Goal: Task Accomplishment & Management: Complete application form

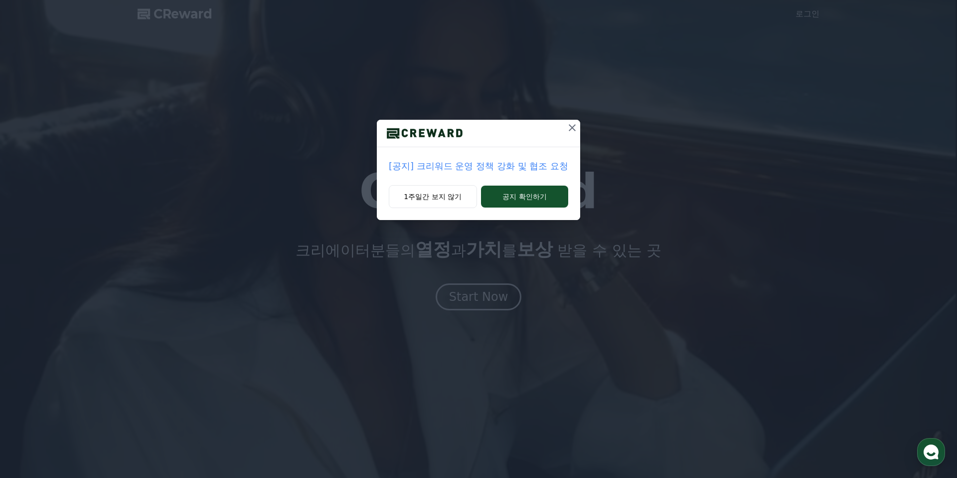
click at [566, 129] on icon at bounding box center [572, 128] width 12 height 12
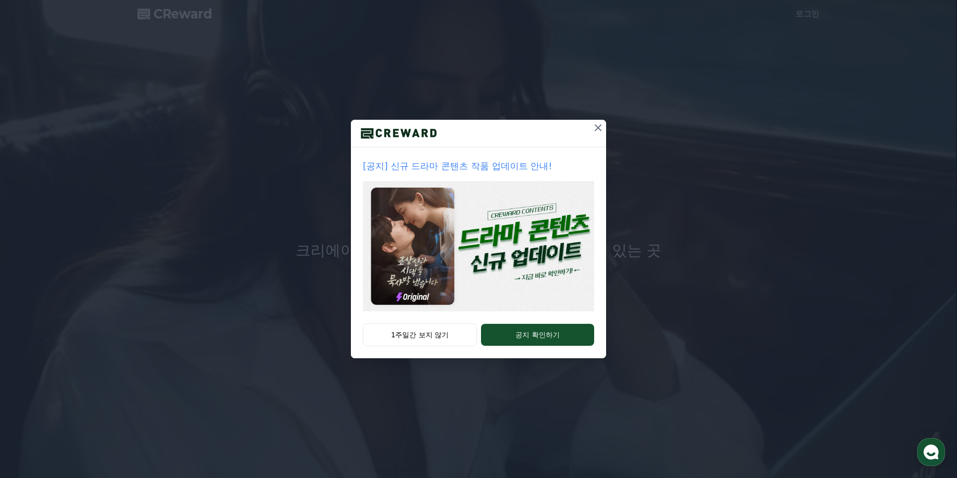
click at [567, 126] on div at bounding box center [478, 133] width 255 height 27
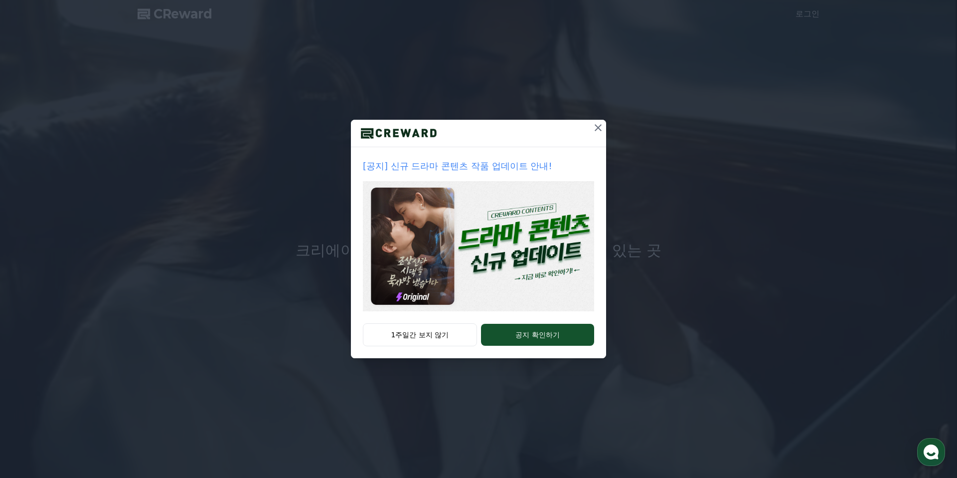
click at [601, 128] on icon at bounding box center [598, 128] width 12 height 12
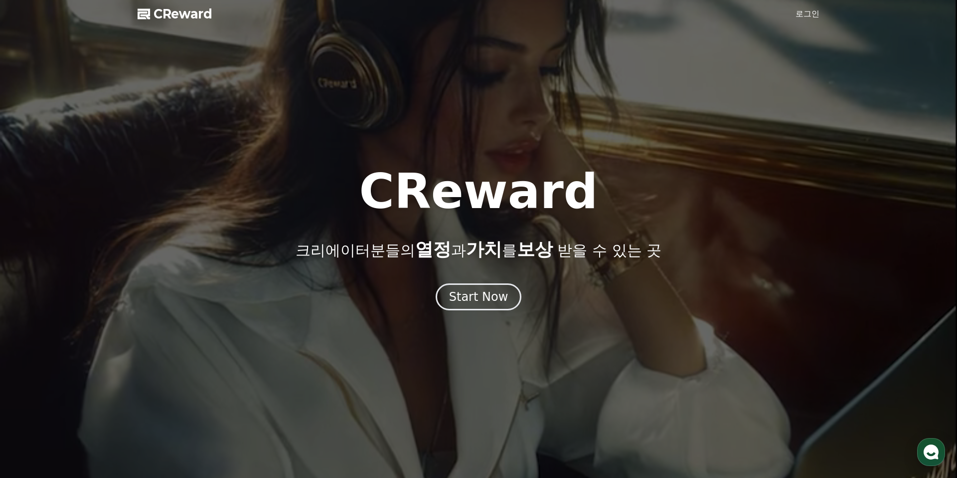
click at [808, 15] on link "로그인" at bounding box center [808, 14] width 24 height 12
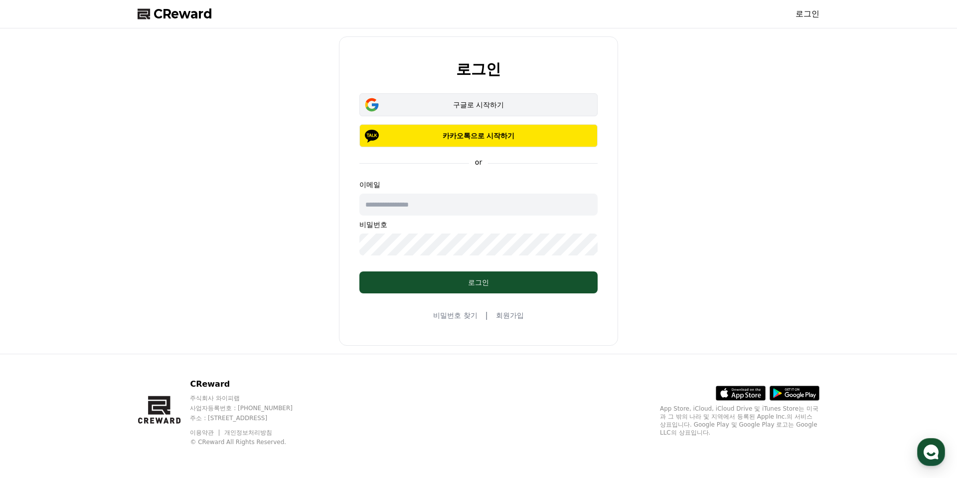
click at [471, 110] on button "구글로 시작하기" at bounding box center [478, 104] width 238 height 23
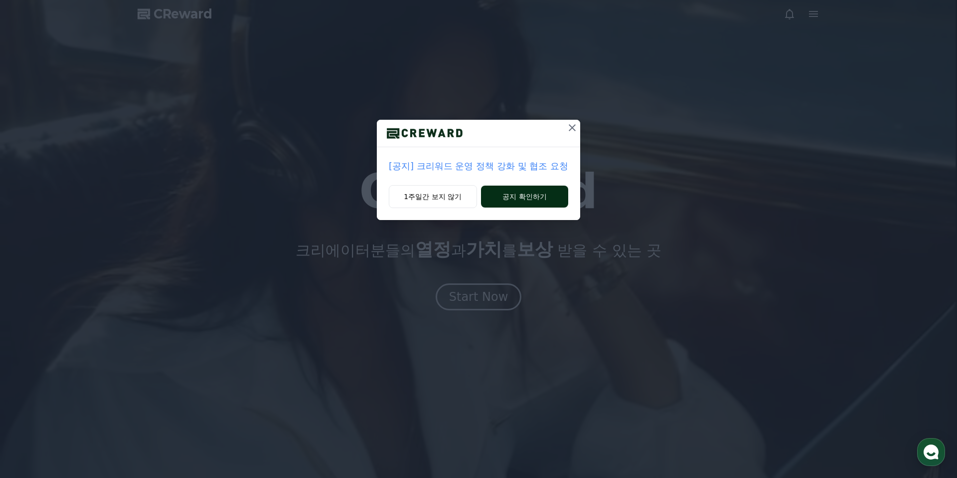
click at [505, 194] on button "공지 확인하기" at bounding box center [524, 196] width 87 height 22
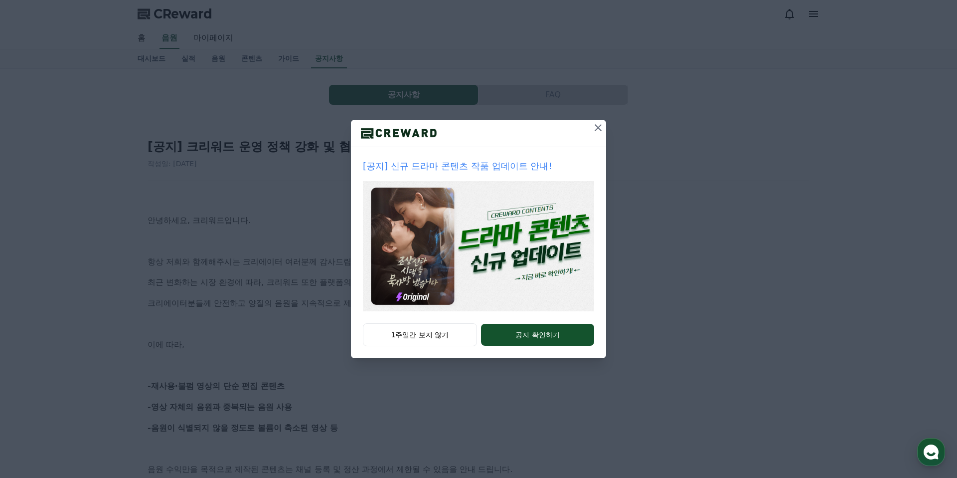
scroll to position [1, 0]
click at [451, 336] on button "1주일간 보지 않기" at bounding box center [420, 334] width 114 height 23
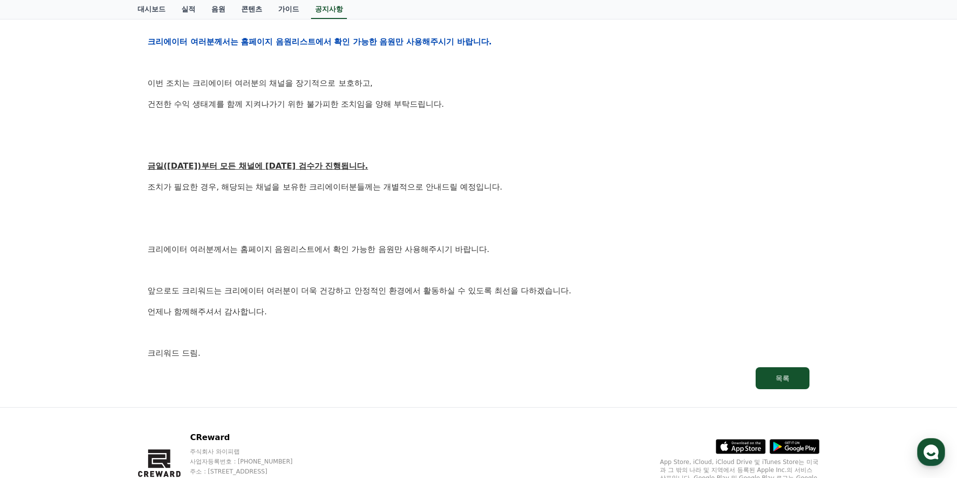
scroll to position [471, 0]
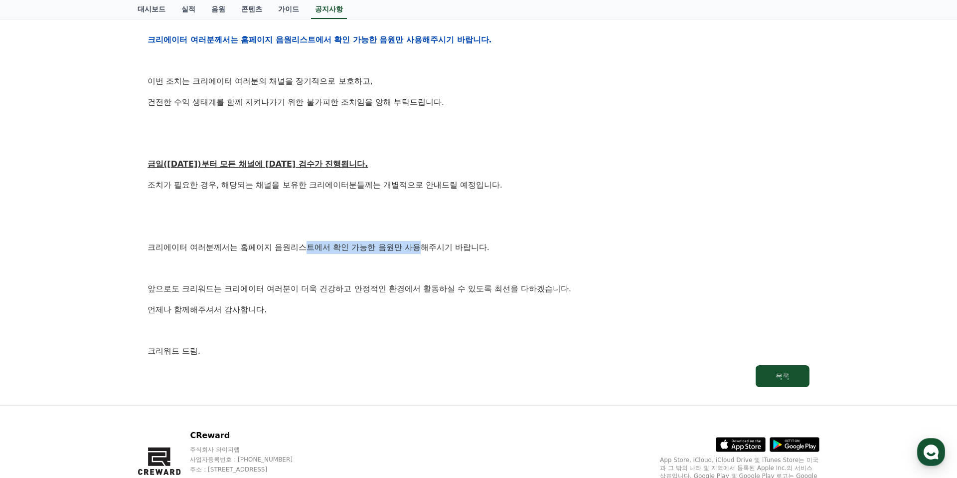
drag, startPoint x: 282, startPoint y: 246, endPoint x: 411, endPoint y: 244, distance: 129.1
click at [406, 245] on p "크리에이터 여러분께서는 홈페이지 음원리스트에서 확인 가능한 음원만 사용해주시기 바랍니다." at bounding box center [479, 247] width 662 height 13
click at [421, 244] on p "크리에이터 여러분께서는 홈페이지 음원리스트에서 확인 가능한 음원만 사용해주시기 바랍니다." at bounding box center [479, 247] width 662 height 13
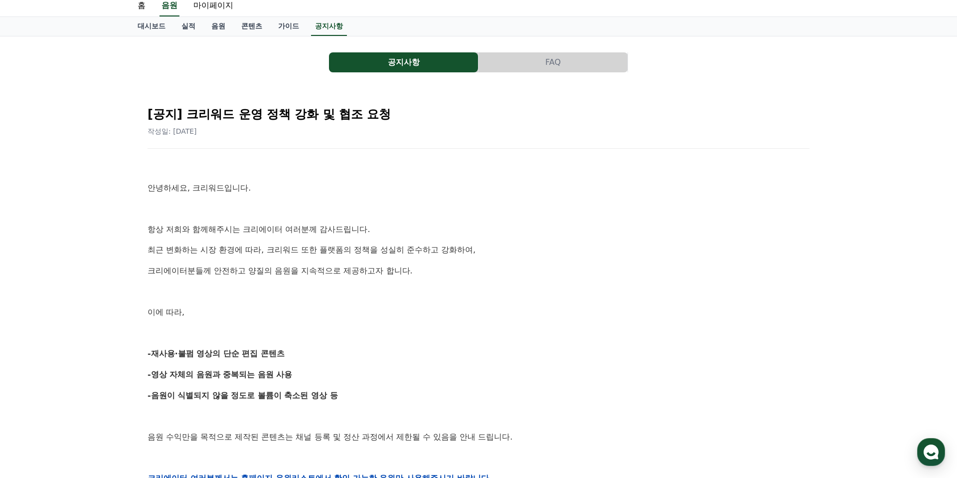
scroll to position [0, 0]
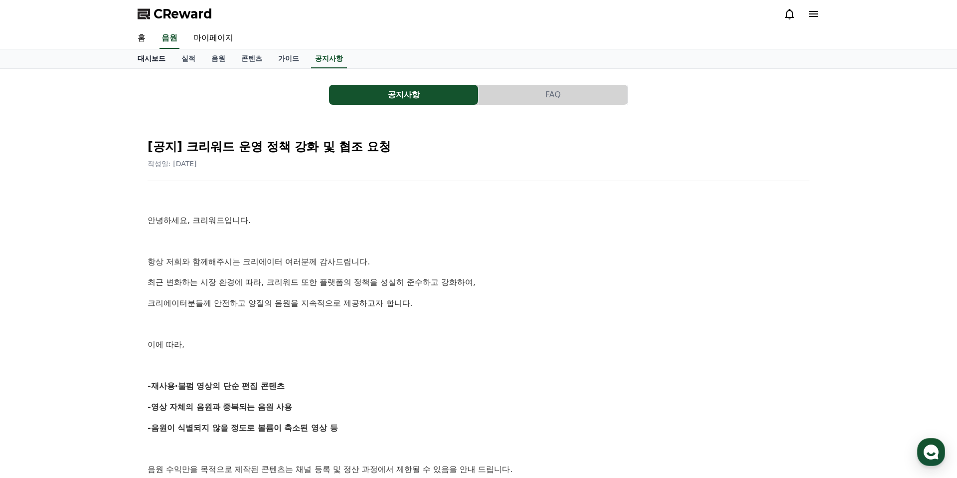
click at [160, 65] on link "대시보드" at bounding box center [152, 58] width 44 height 19
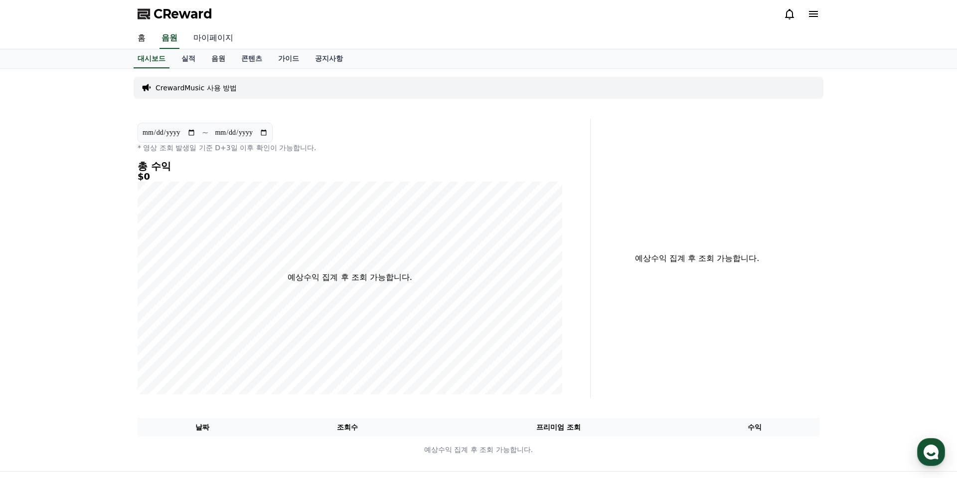
click at [210, 43] on link "마이페이지" at bounding box center [213, 38] width 56 height 21
select select "**********"
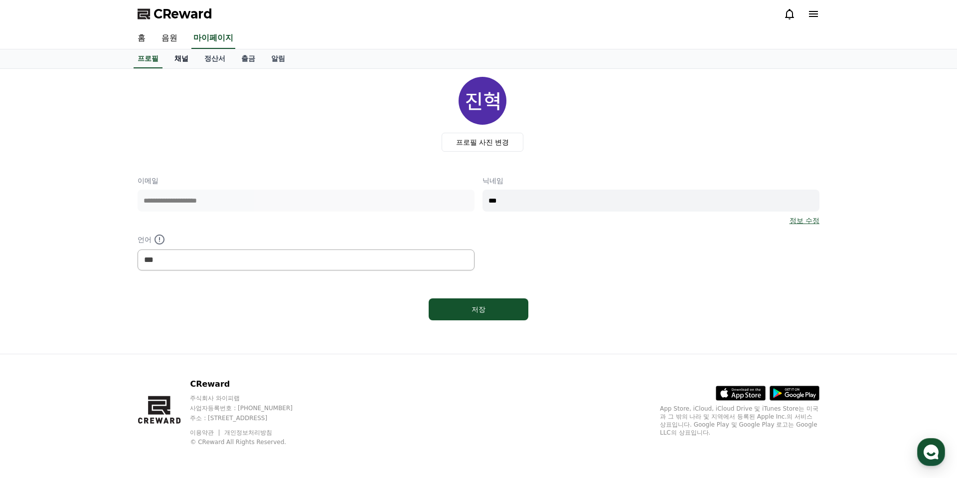
click at [173, 58] on link "채널" at bounding box center [182, 58] width 30 height 19
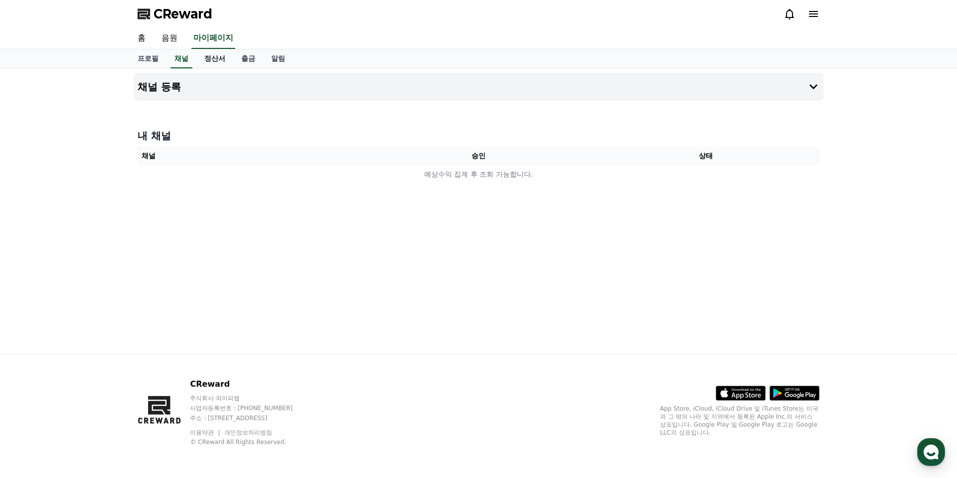
click at [212, 61] on link "정산서" at bounding box center [214, 58] width 37 height 19
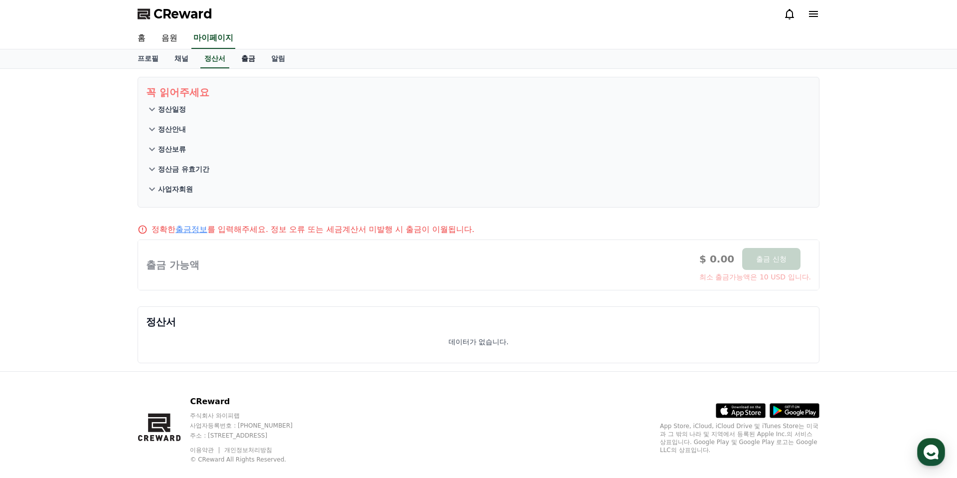
click at [240, 59] on link "출금" at bounding box center [248, 58] width 30 height 19
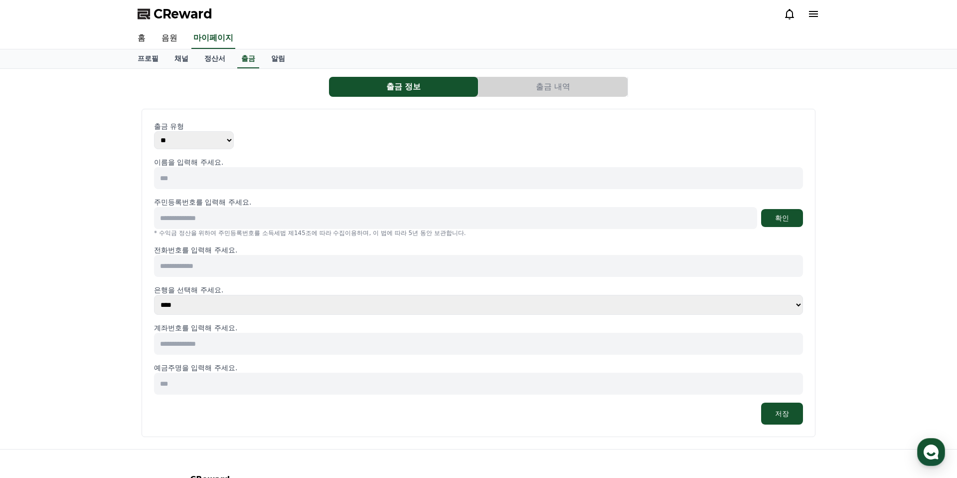
click at [521, 78] on button "출금 내역" at bounding box center [553, 87] width 149 height 20
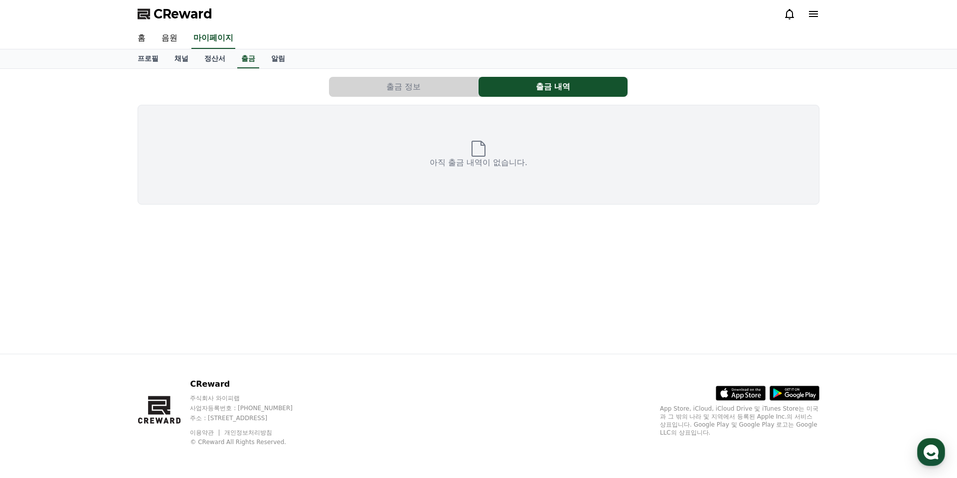
click at [437, 92] on button "출금 정보" at bounding box center [403, 87] width 149 height 20
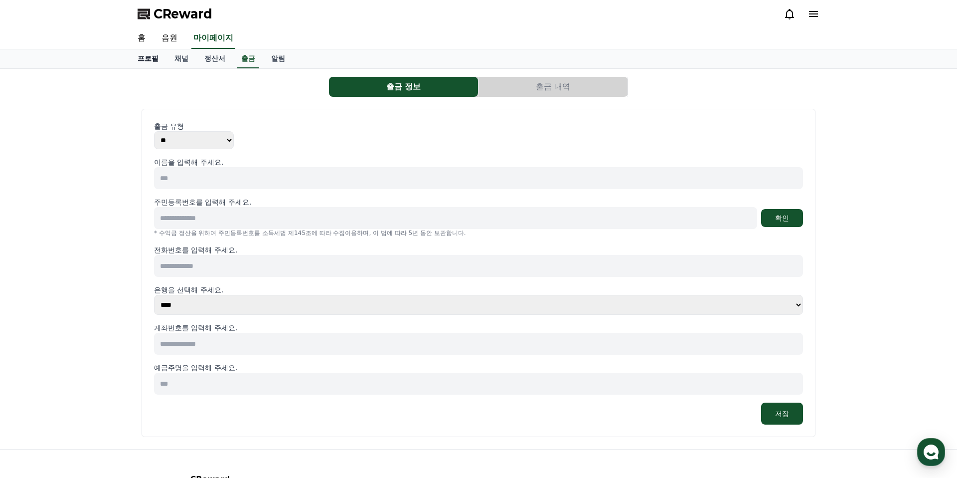
drag, startPoint x: 265, startPoint y: 59, endPoint x: 151, endPoint y: 55, distance: 114.2
click at [264, 59] on link "알림" at bounding box center [278, 58] width 30 height 19
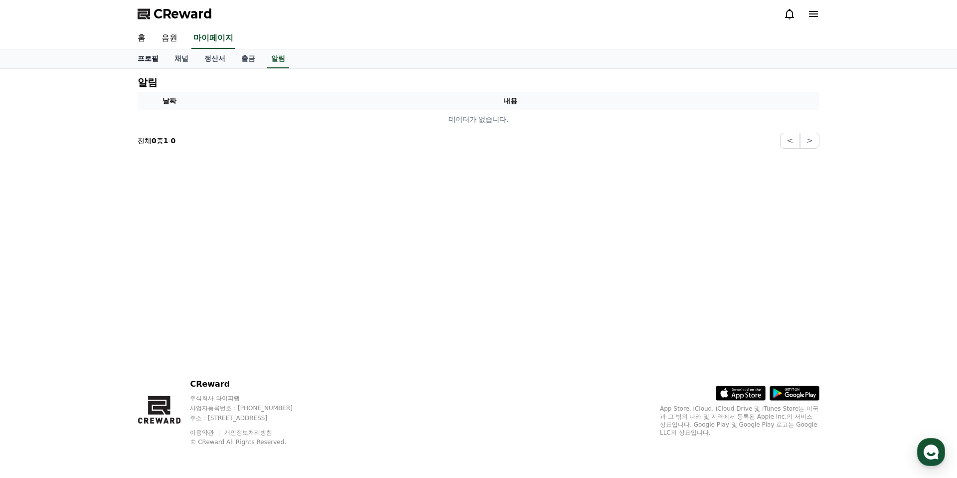
click at [139, 37] on link "홈" at bounding box center [142, 38] width 24 height 21
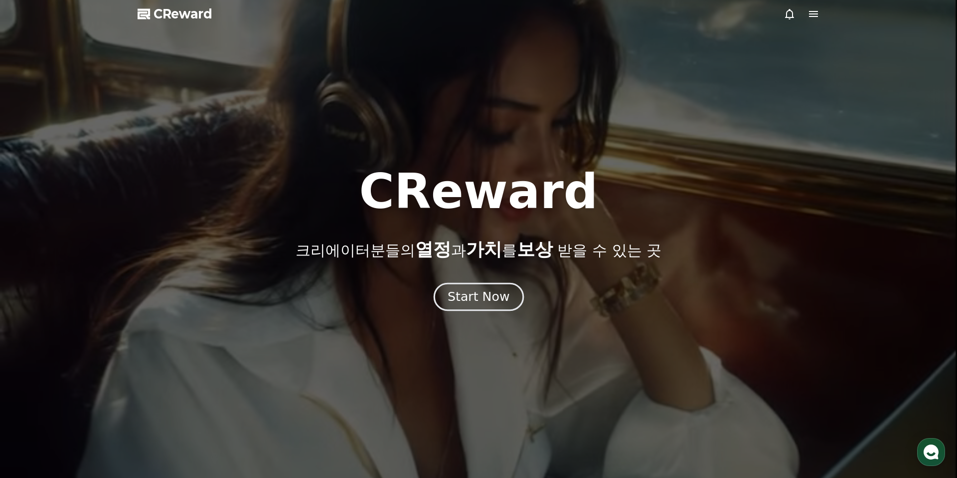
click at [497, 298] on div "Start Now" at bounding box center [479, 296] width 62 height 17
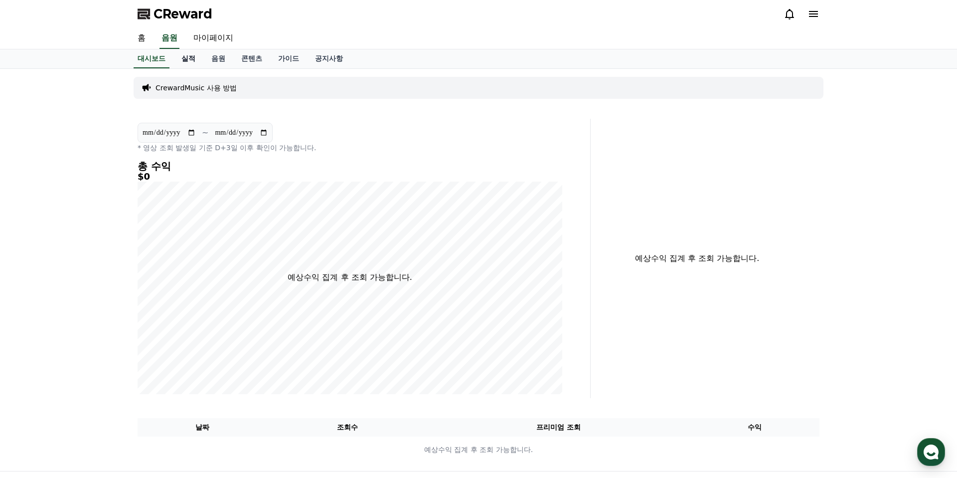
click at [186, 58] on link "실적" at bounding box center [188, 58] width 30 height 19
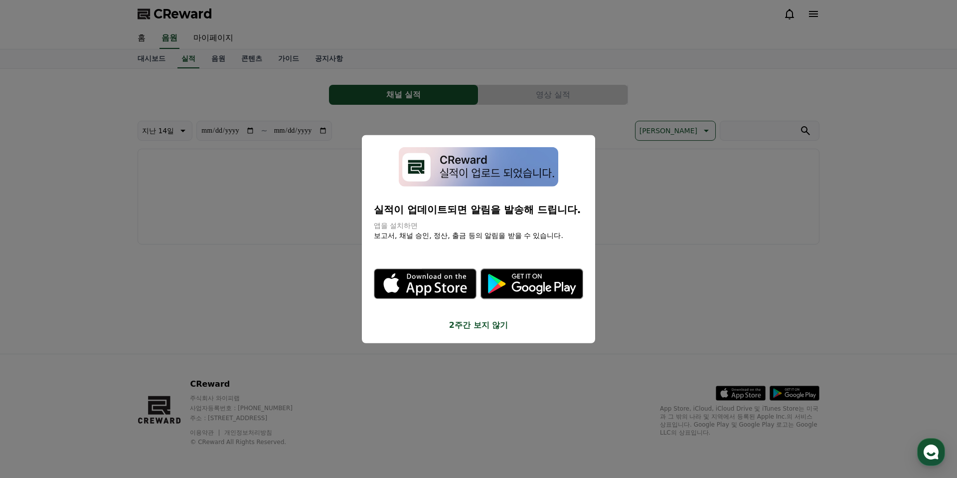
click at [219, 59] on button "close modal" at bounding box center [478, 239] width 957 height 478
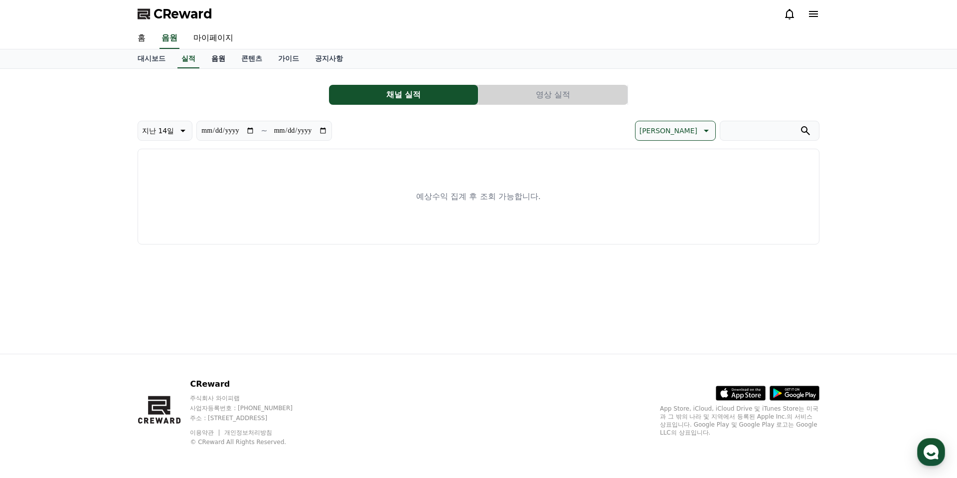
click at [211, 61] on link "음원" at bounding box center [218, 58] width 30 height 19
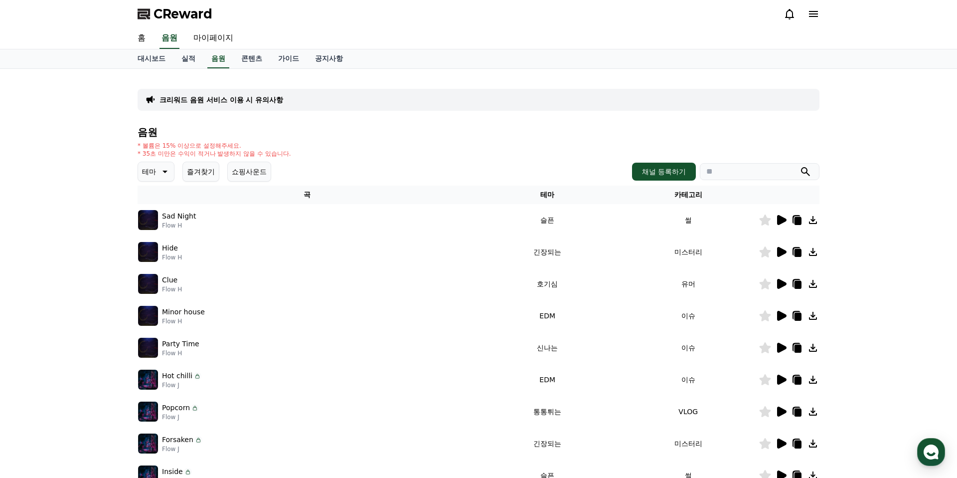
scroll to position [48, 0]
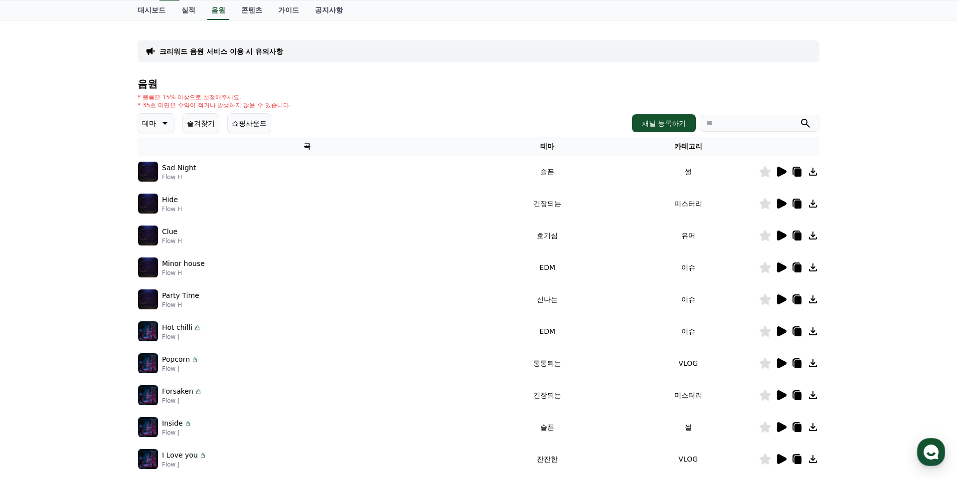
click at [718, 118] on input "search" at bounding box center [760, 123] width 120 height 17
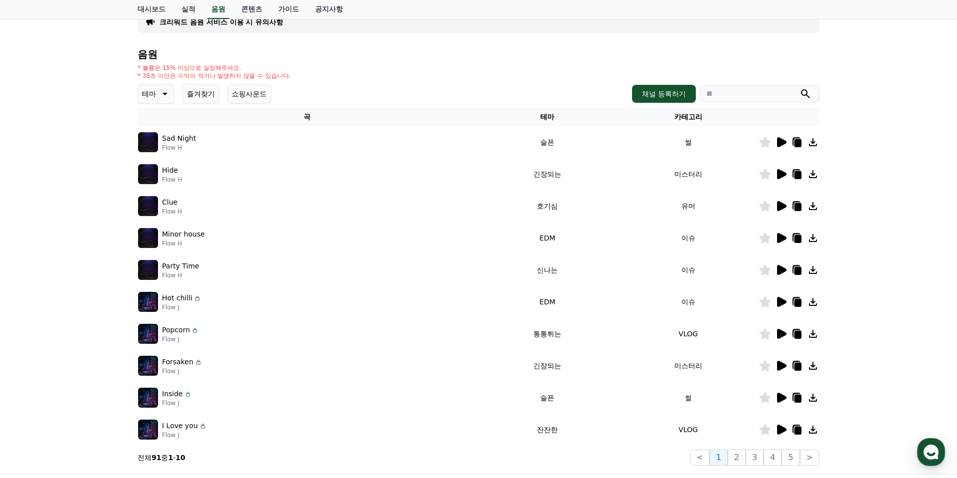
scroll to position [69, 0]
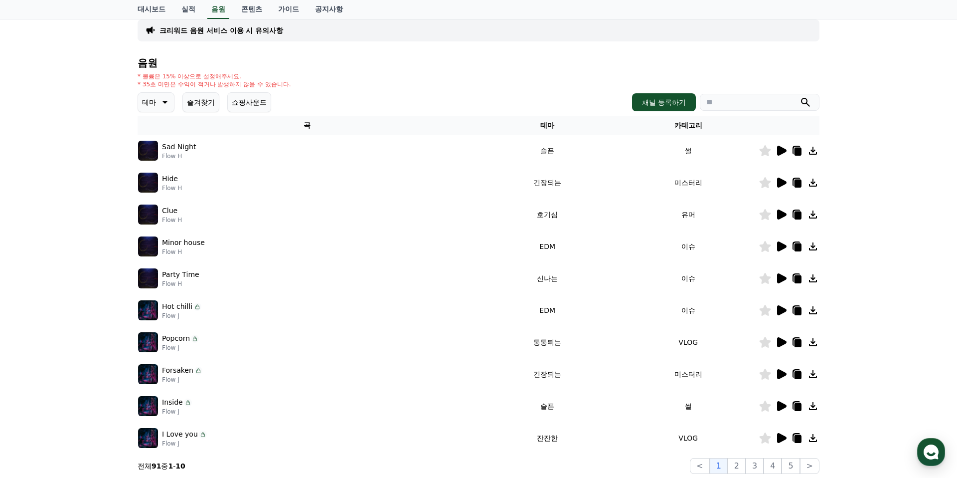
type input "*"
click at [800, 96] on button "submit" at bounding box center [806, 102] width 12 height 12
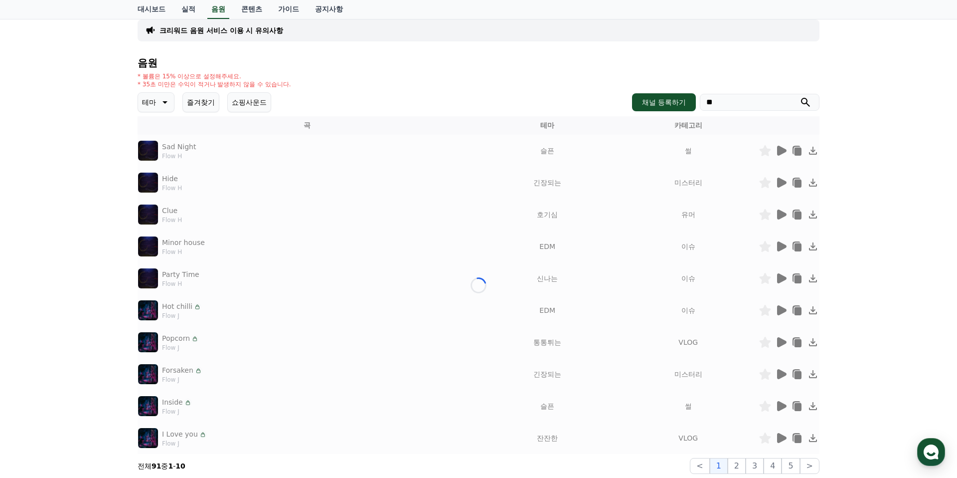
scroll to position [38, 0]
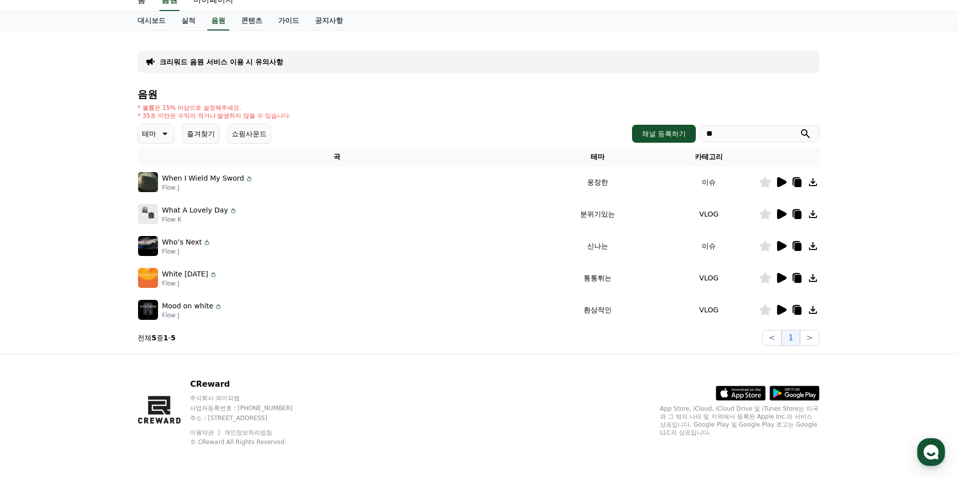
click at [736, 140] on input "**" at bounding box center [760, 133] width 120 height 17
type input "*"
click at [800, 128] on button "submit" at bounding box center [806, 134] width 12 height 12
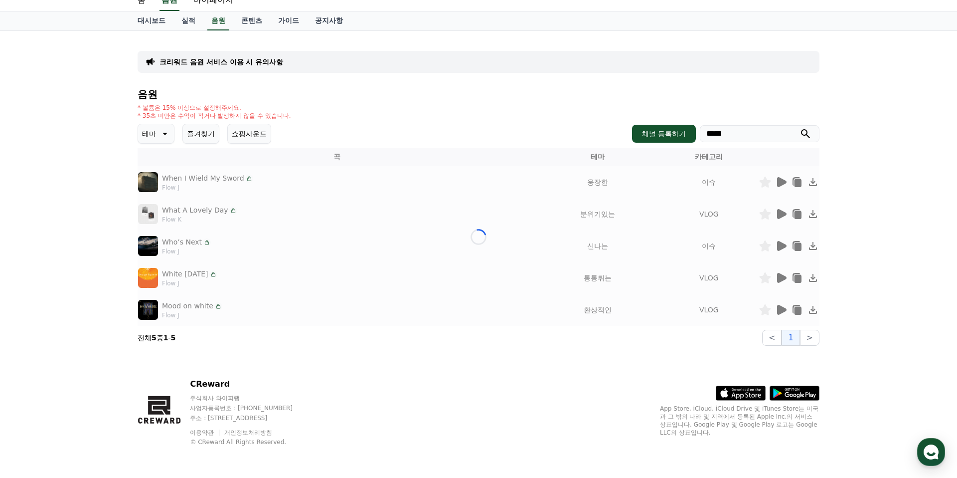
scroll to position [0, 0]
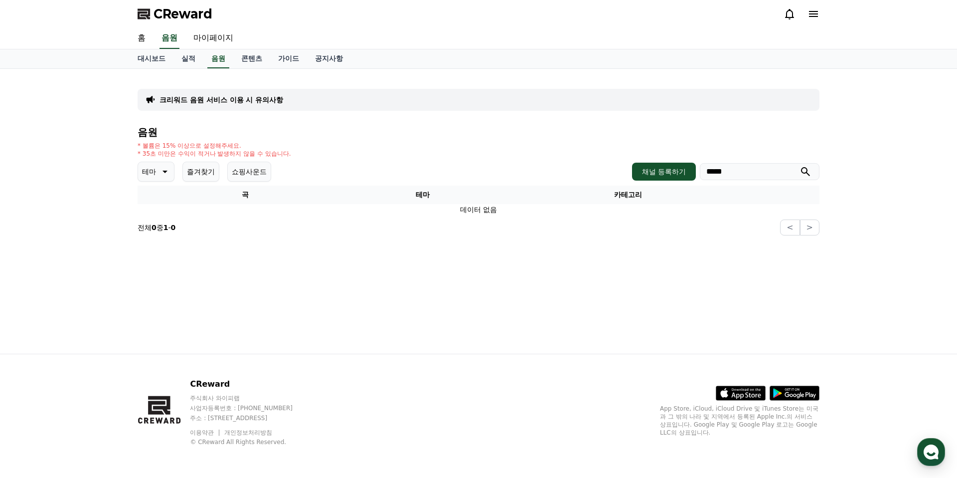
click at [735, 139] on div "음원 * 볼륨은 15% 이상으로 설정해주세요. * 35초 미만은 수익이 적거나 발생하지 않을 수 있습니다. 테마 즐겨찾기 쇼핑사운드 채널 등록…" at bounding box center [479, 181] width 682 height 109
click at [741, 170] on input "*****" at bounding box center [760, 171] width 120 height 17
type input "*"
click at [678, 172] on button "채널 등록하기" at bounding box center [664, 172] width 64 height 18
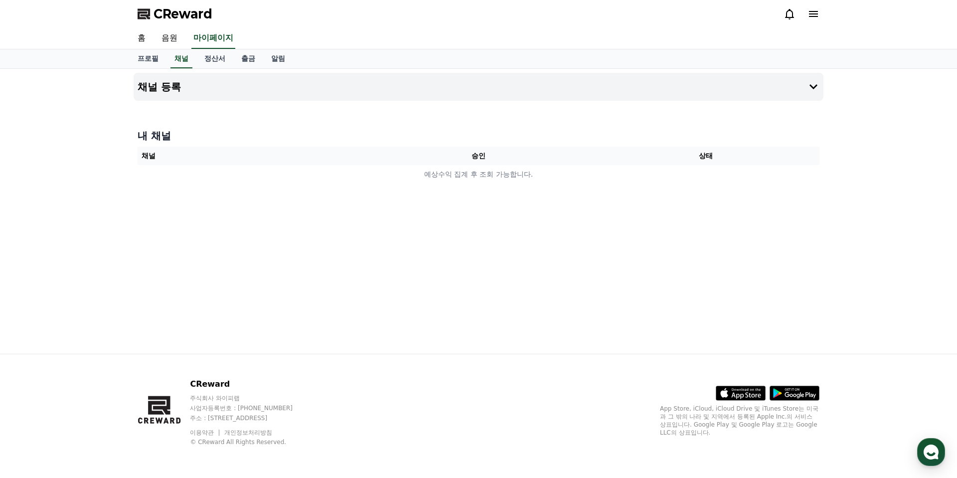
click at [351, 185] on div "내 채널 채널 승인 상태 예상수익 집계 후 조회 가능합니다." at bounding box center [479, 156] width 690 height 63
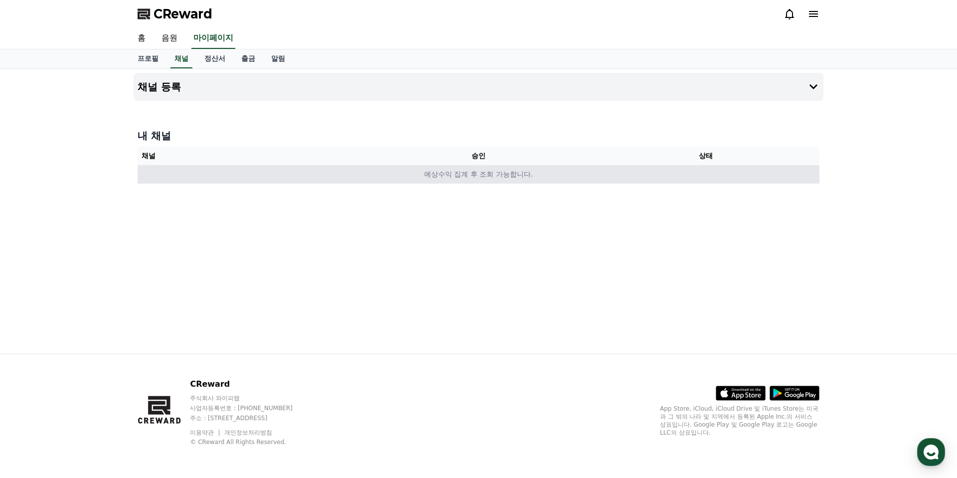
click at [361, 178] on td "예상수익 집계 후 조회 가능합니다." at bounding box center [479, 174] width 682 height 18
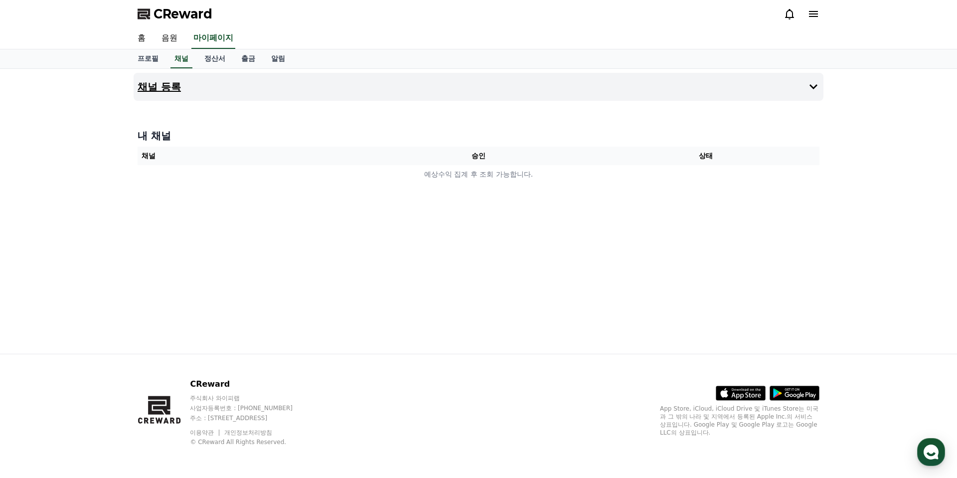
click at [182, 95] on button "채널 등록" at bounding box center [479, 87] width 690 height 28
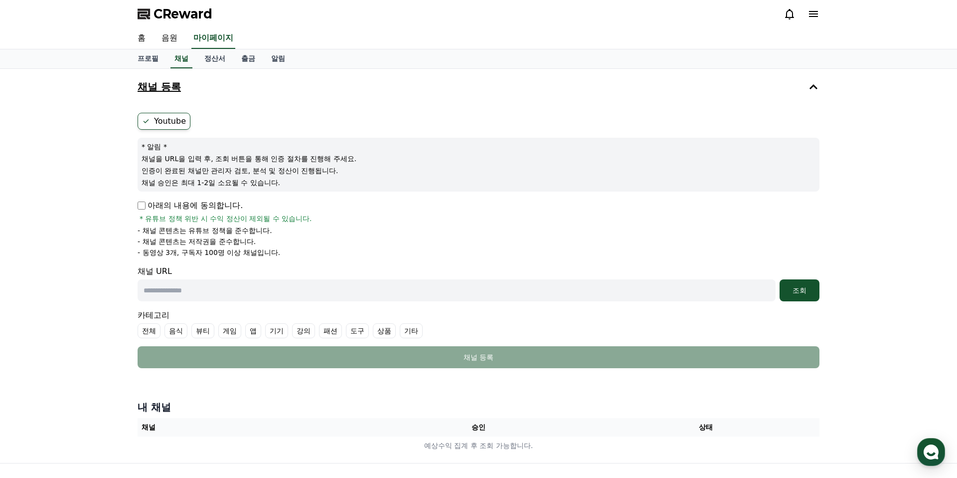
click at [150, 83] on h4 "채널 등록" at bounding box center [159, 86] width 43 height 11
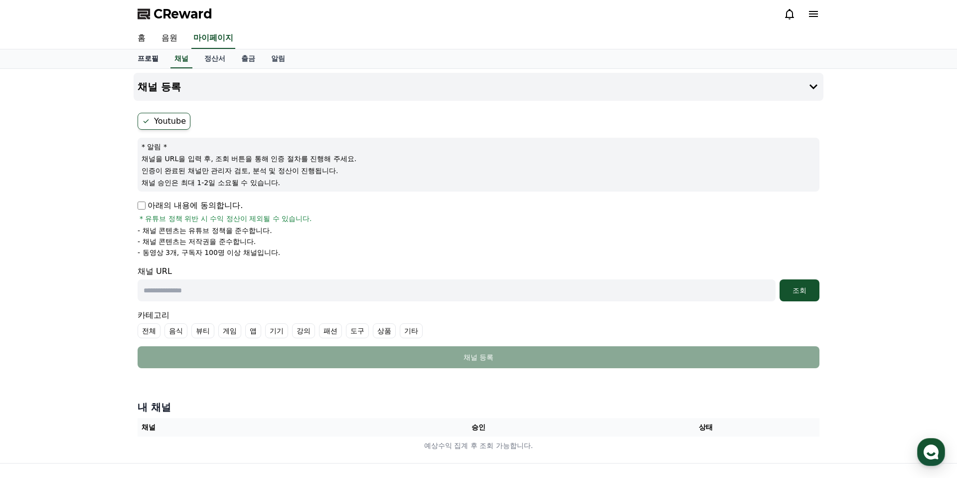
click at [152, 57] on link "프로필" at bounding box center [148, 58] width 37 height 19
select select "**********"
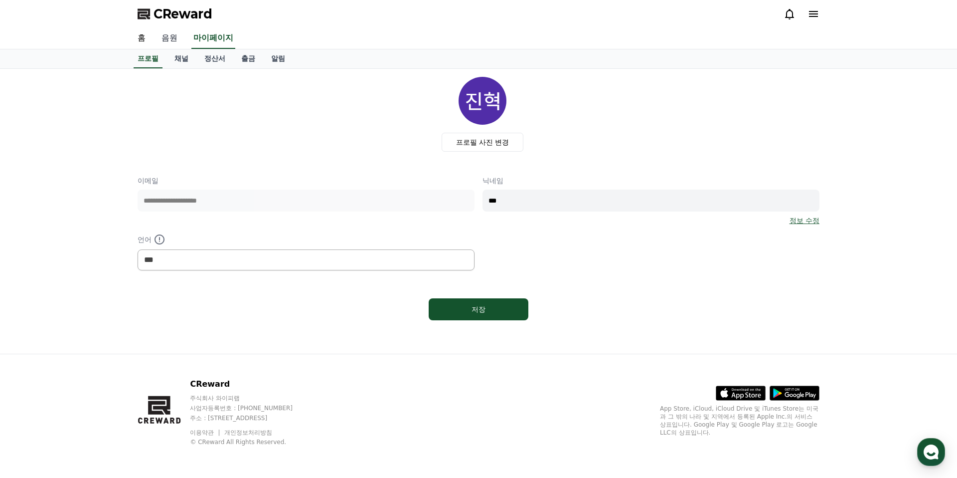
click at [170, 43] on link "음원" at bounding box center [170, 38] width 32 height 21
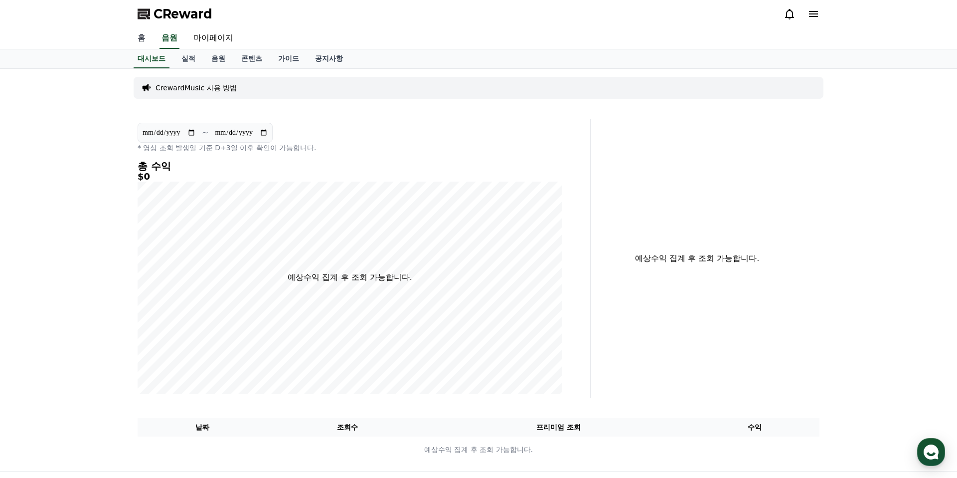
click at [147, 42] on link "홈" at bounding box center [142, 38] width 24 height 21
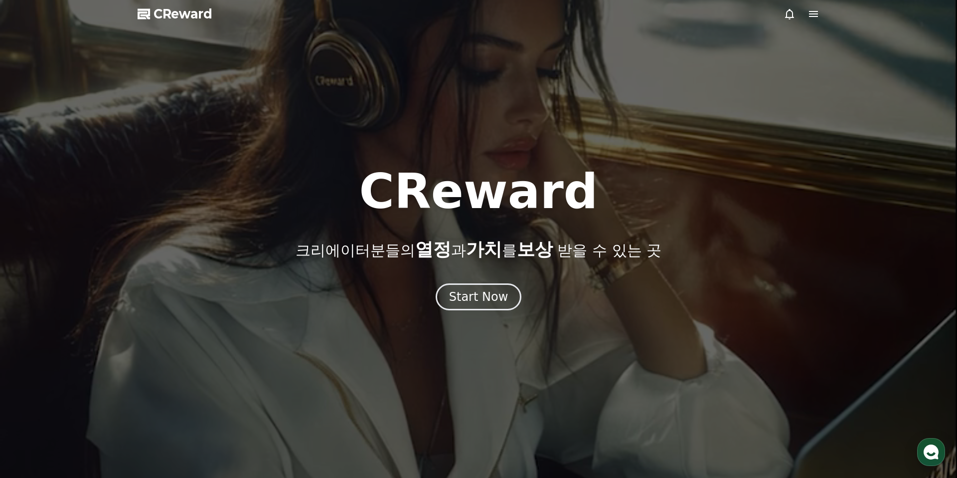
click at [495, 311] on div at bounding box center [478, 239] width 957 height 478
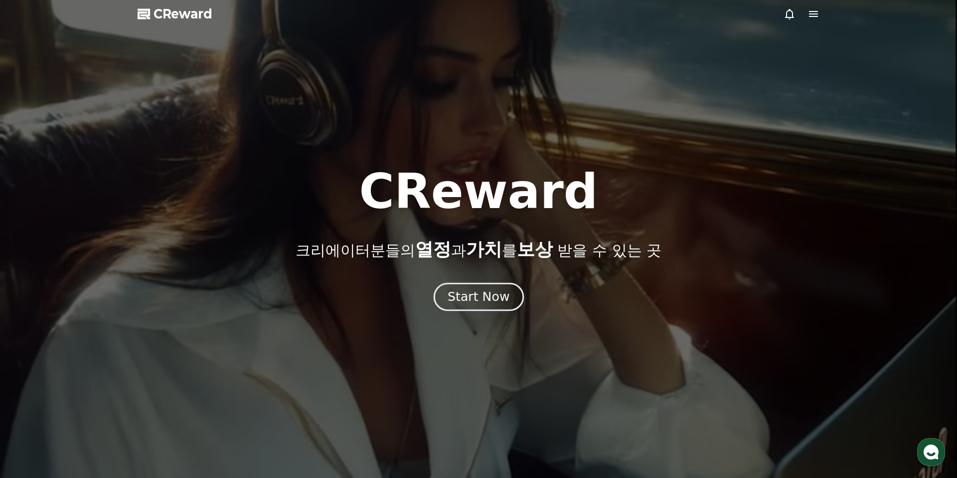
click at [494, 304] on div "Start Now" at bounding box center [479, 296] width 62 height 17
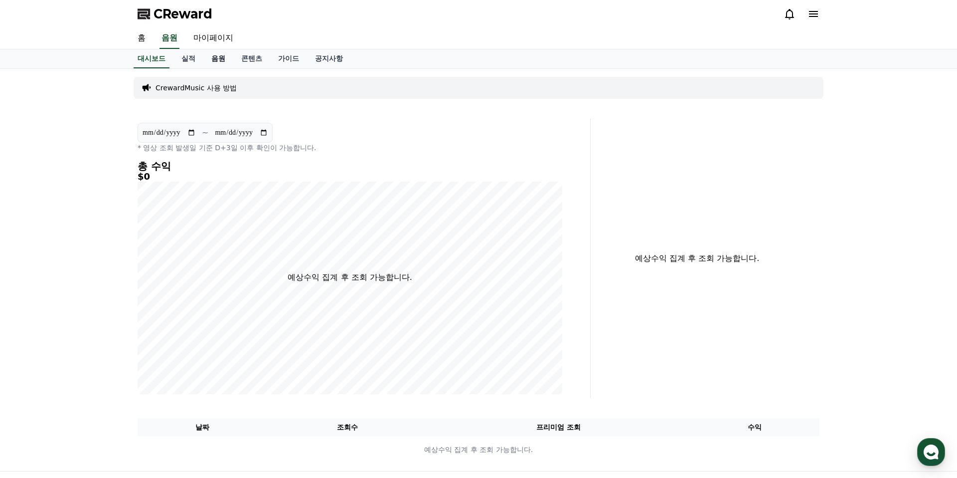
click at [203, 58] on link "음원" at bounding box center [218, 58] width 30 height 19
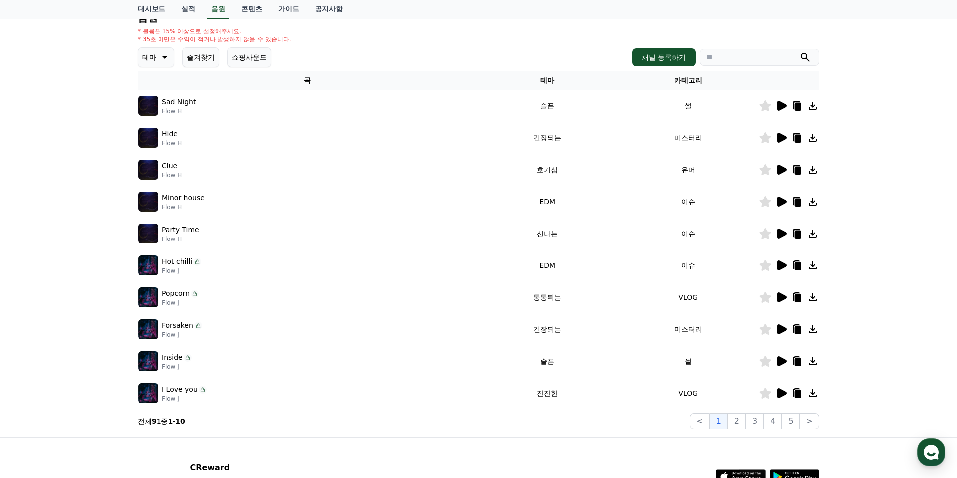
scroll to position [115, 0]
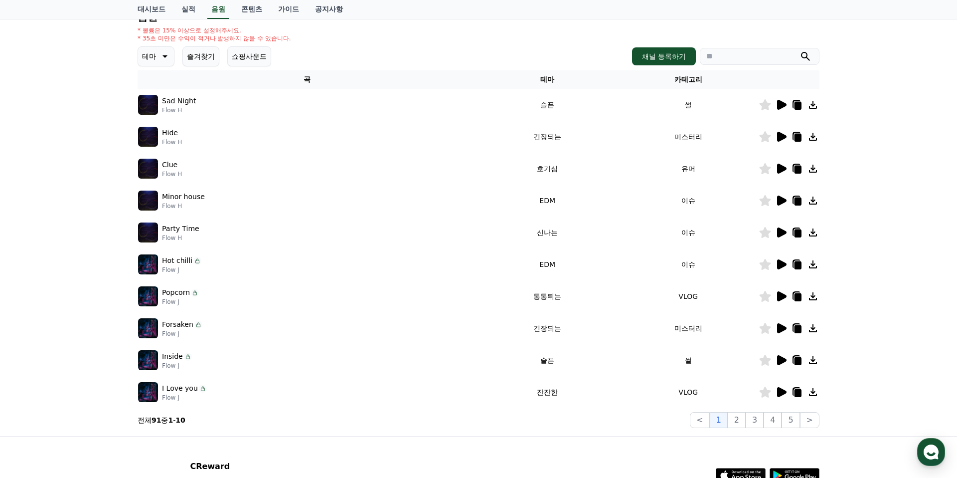
click at [776, 103] on icon at bounding box center [781, 105] width 12 height 12
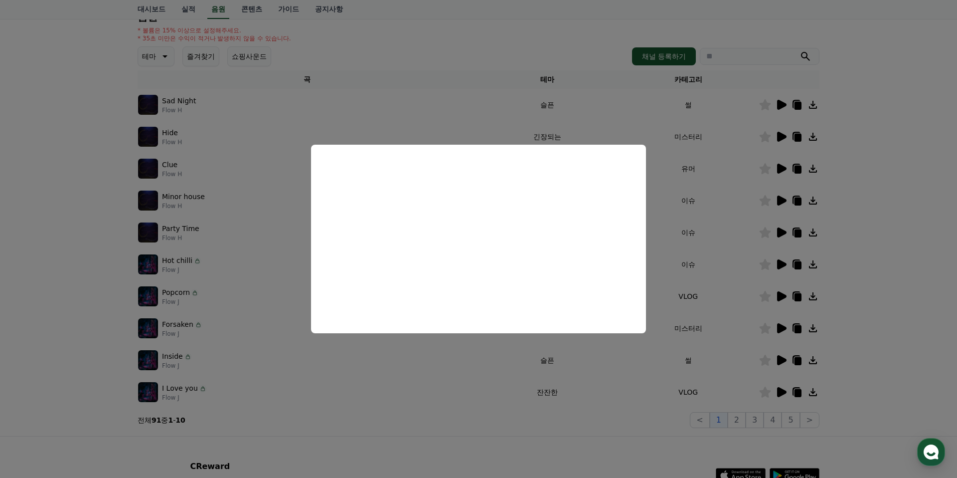
drag, startPoint x: 495, startPoint y: 128, endPoint x: 493, endPoint y: 151, distance: 23.0
click at [494, 128] on button "close modal" at bounding box center [478, 239] width 957 height 478
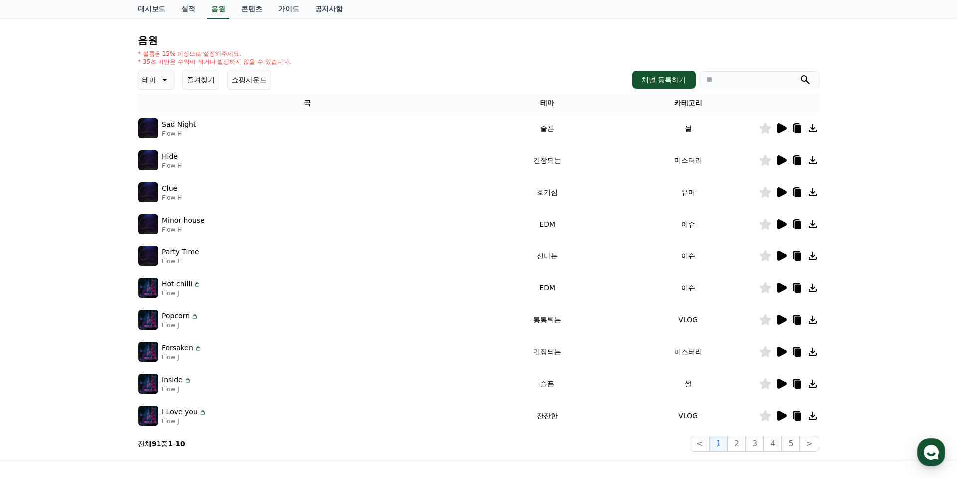
scroll to position [0, 0]
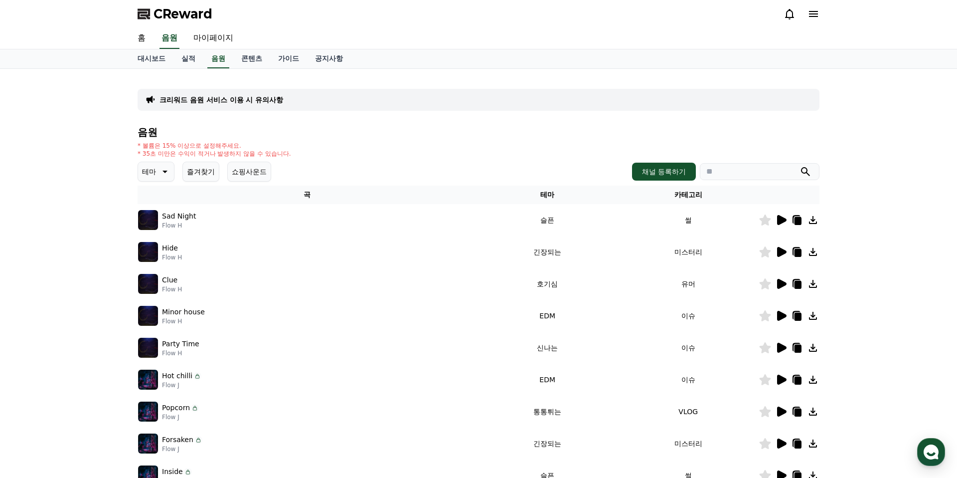
click at [163, 170] on icon at bounding box center [164, 172] width 12 height 12
click at [164, 224] on button "환상적인" at bounding box center [157, 224] width 36 height 22
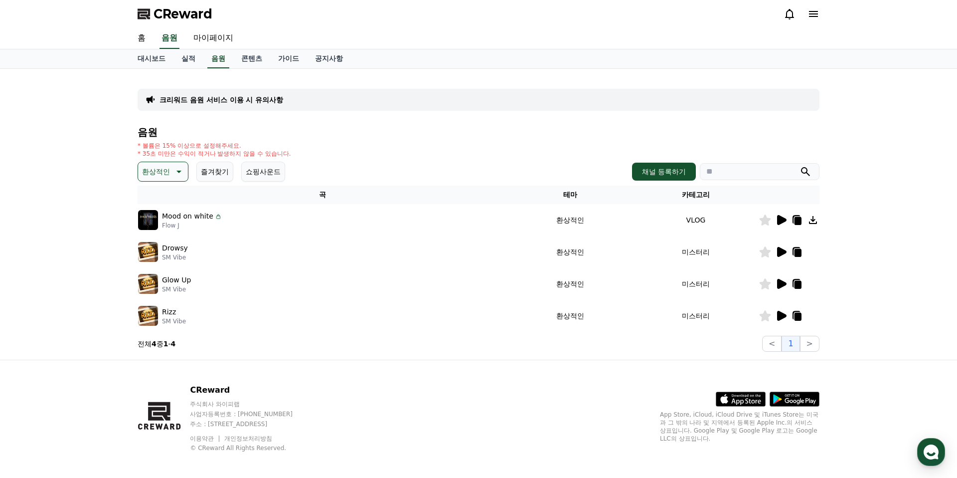
click at [164, 170] on p "환상적인" at bounding box center [156, 172] width 28 height 14
click at [161, 255] on button "호기심" at bounding box center [153, 250] width 29 height 22
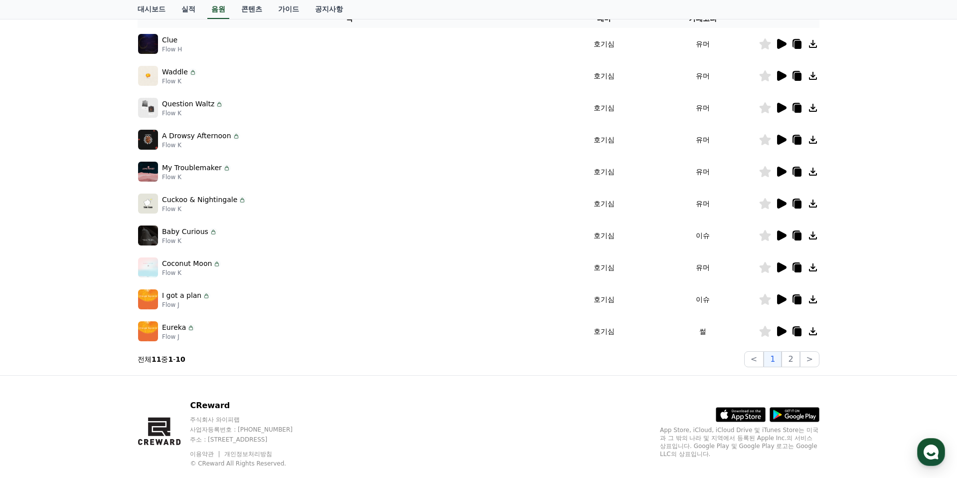
scroll to position [180, 0]
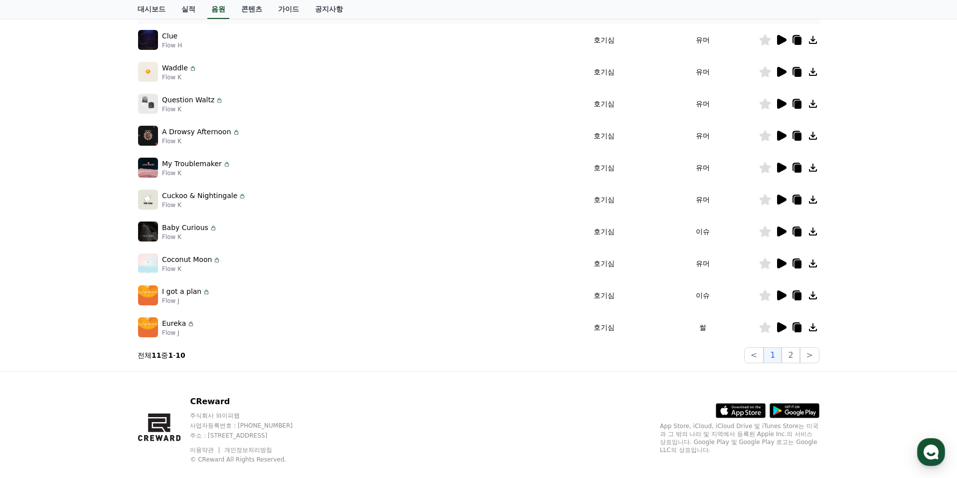
click at [790, 355] on button "2" at bounding box center [791, 355] width 18 height 16
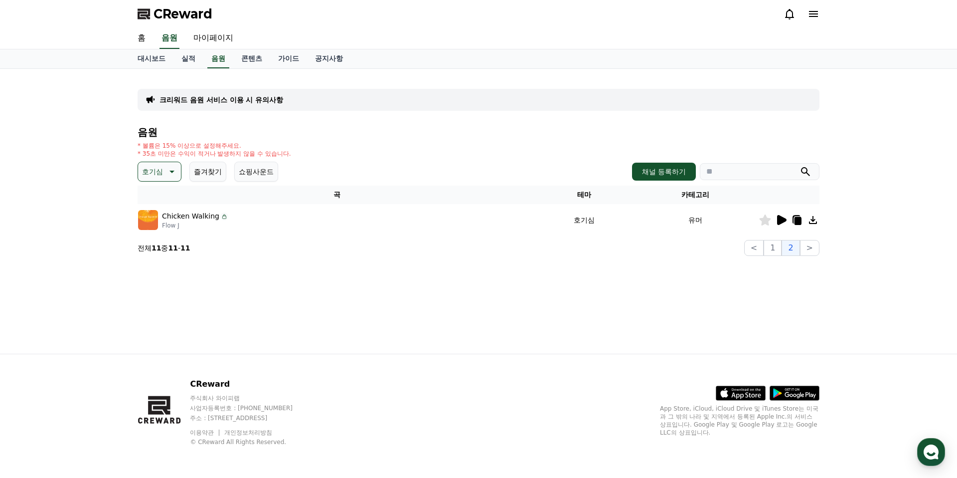
click at [168, 169] on icon at bounding box center [171, 172] width 12 height 12
click at [164, 277] on button "어두운" at bounding box center [153, 276] width 29 height 22
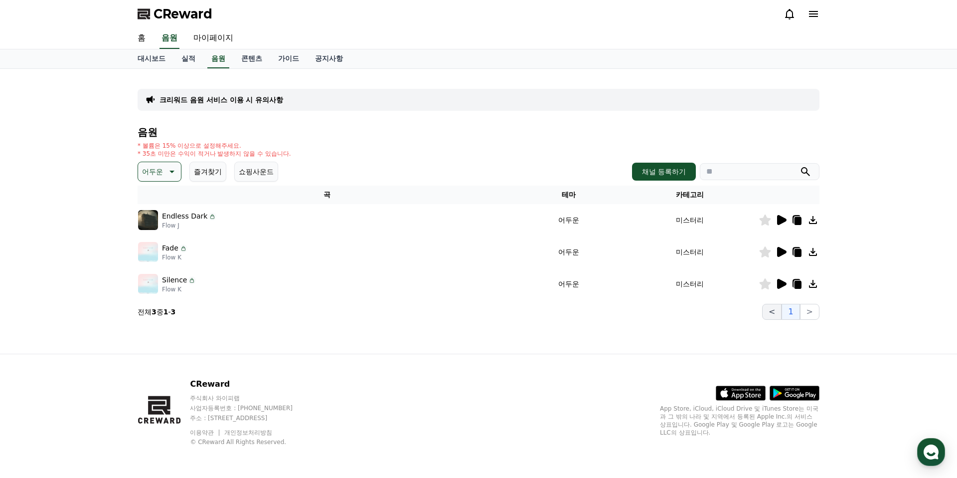
click at [781, 314] on button "<" at bounding box center [771, 312] width 19 height 16
drag, startPoint x: 817, startPoint y: 314, endPoint x: 809, endPoint y: 314, distance: 8.5
click at [815, 314] on button ">" at bounding box center [809, 312] width 19 height 16
click at [810, 314] on button ">" at bounding box center [809, 312] width 19 height 16
click at [811, 314] on button ">" at bounding box center [809, 312] width 19 height 16
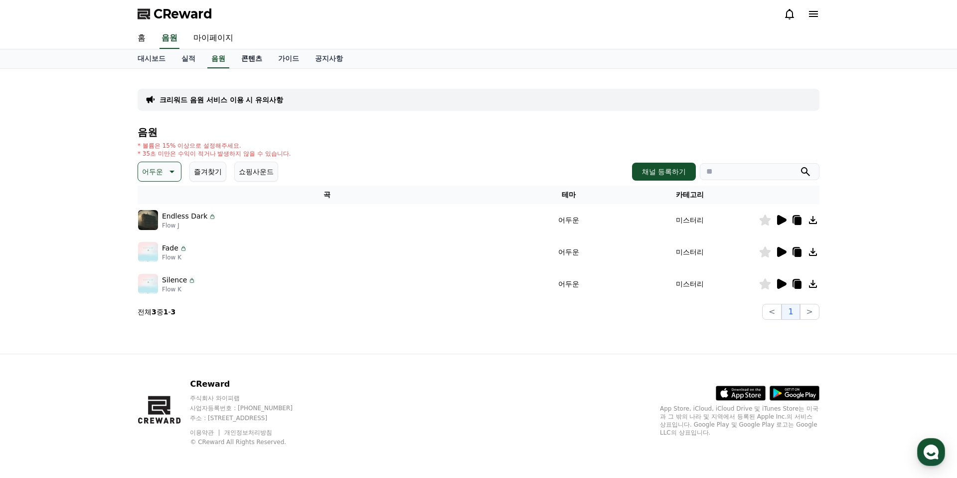
click at [244, 55] on link "콘텐츠" at bounding box center [251, 58] width 37 height 19
click at [246, 58] on link "콘텐츠" at bounding box center [251, 58] width 29 height 19
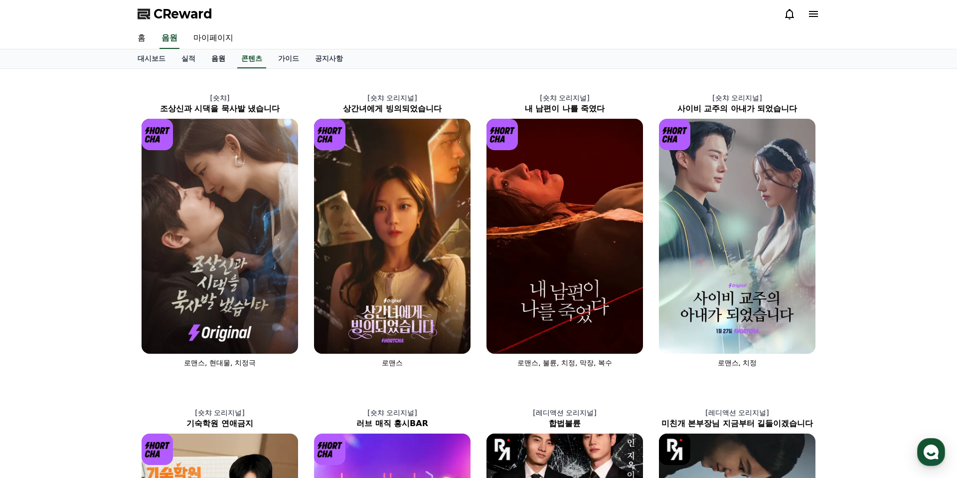
click at [216, 60] on link "음원" at bounding box center [218, 58] width 30 height 19
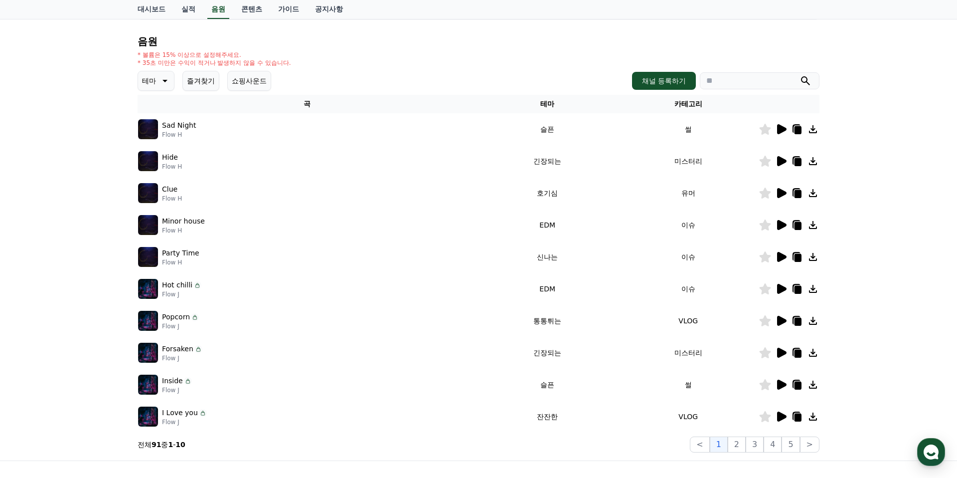
scroll to position [46, 0]
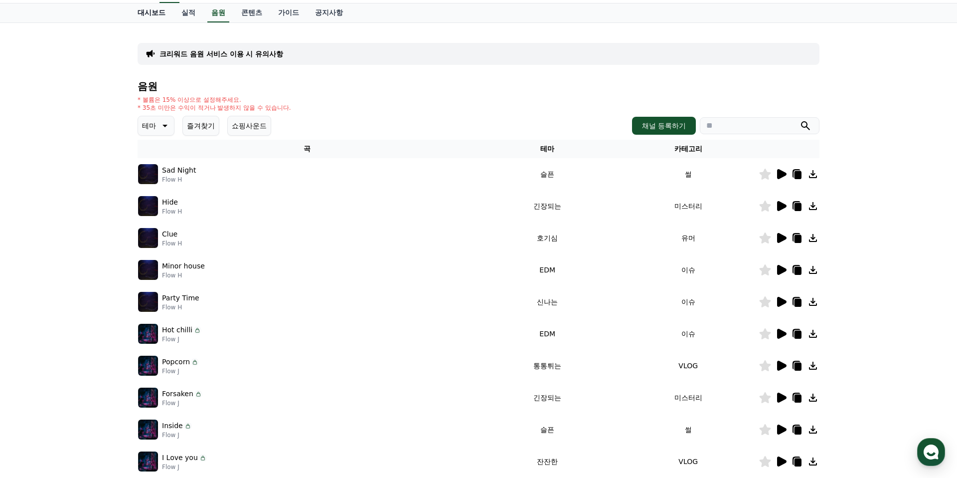
click at [149, 13] on link "대시보드" at bounding box center [152, 12] width 44 height 19
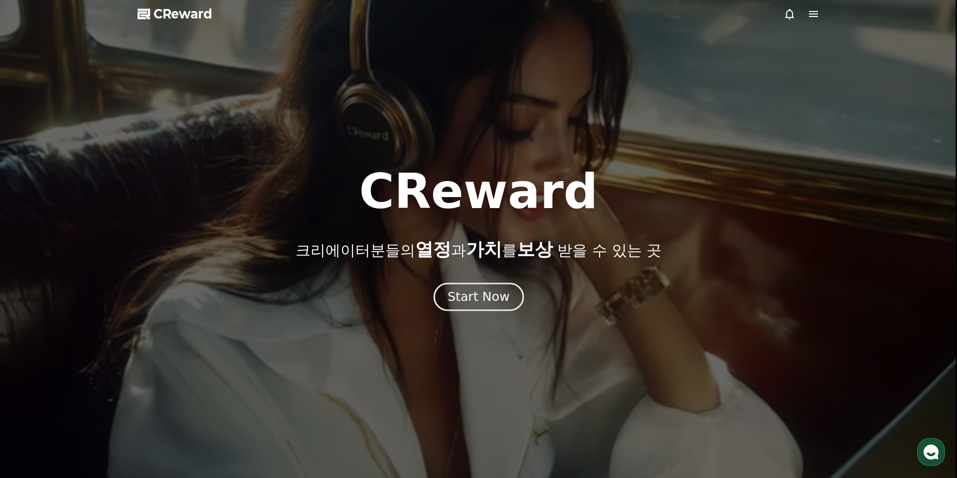
click at [488, 292] on div "Start Now" at bounding box center [479, 296] width 62 height 17
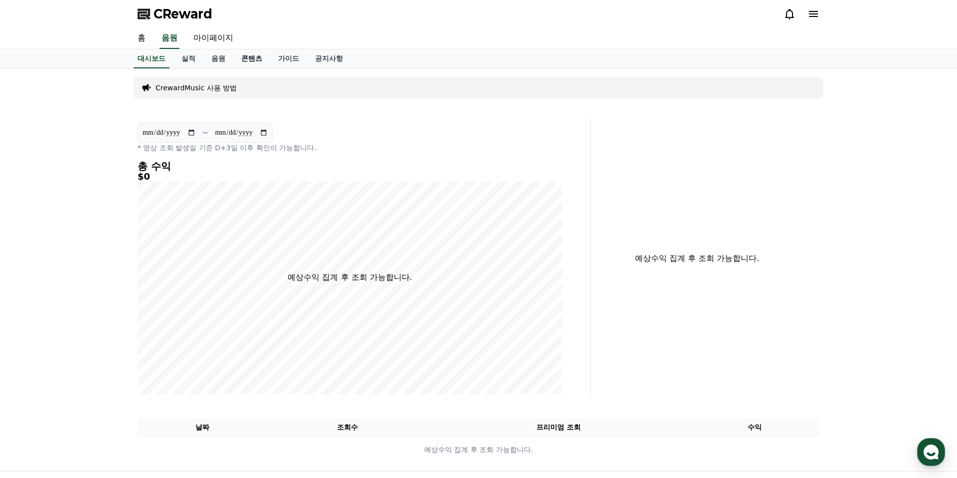
click at [244, 54] on link "콘텐츠" at bounding box center [251, 58] width 37 height 19
click at [214, 59] on link "음원" at bounding box center [218, 58] width 30 height 19
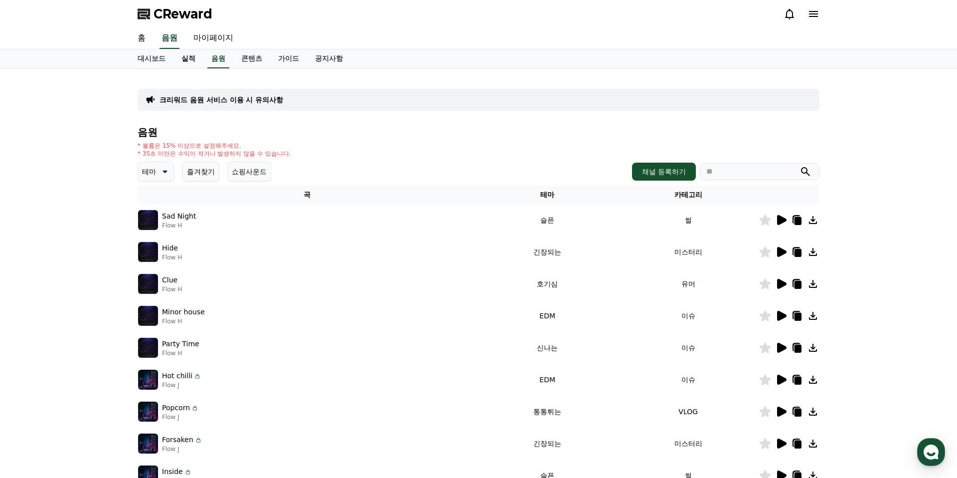
click at [186, 58] on link "실적" at bounding box center [188, 58] width 30 height 19
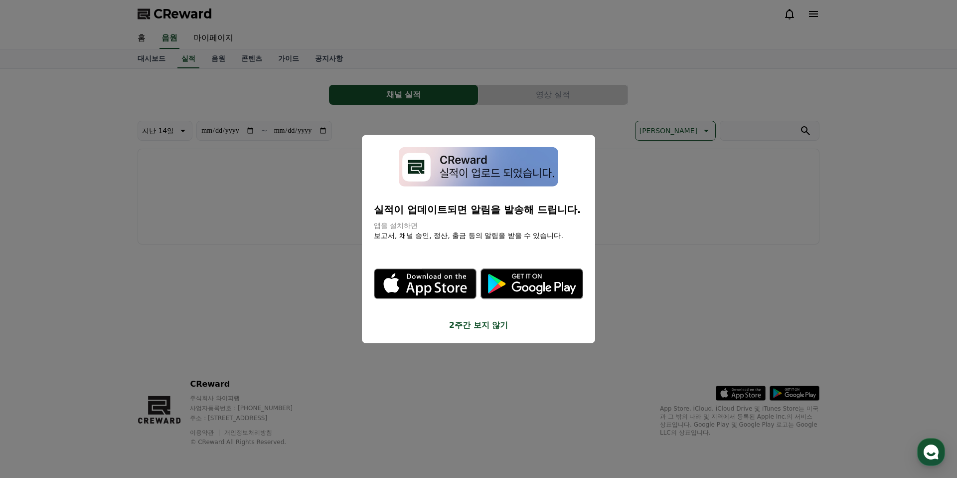
click at [602, 147] on button "close modal" at bounding box center [478, 239] width 957 height 478
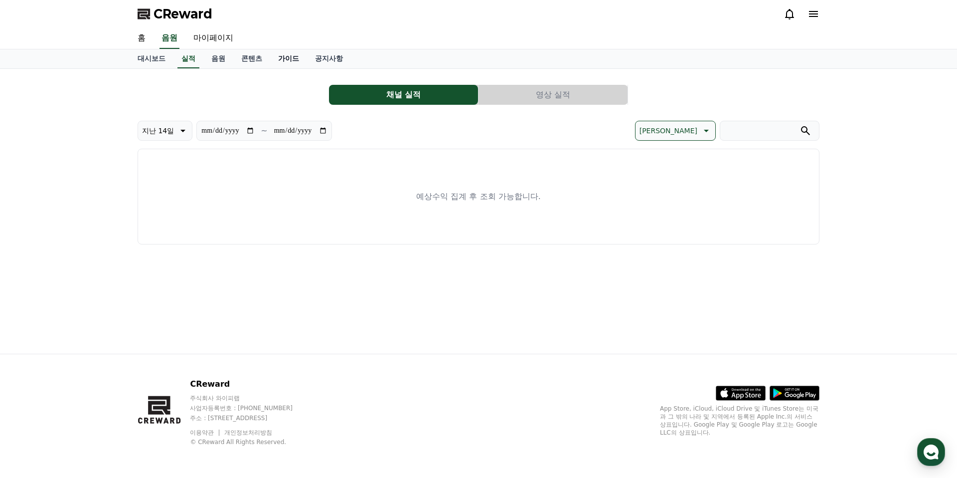
click at [280, 57] on link "가이드" at bounding box center [288, 58] width 37 height 19
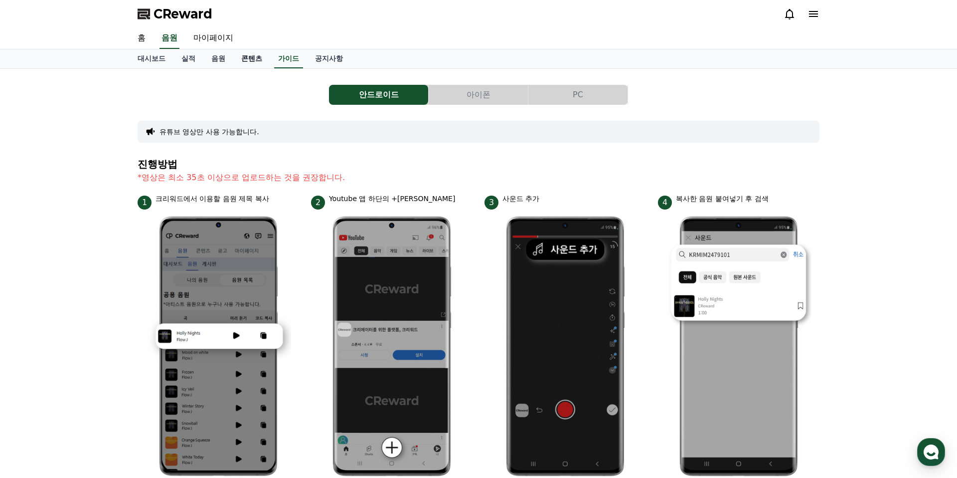
click at [247, 58] on link "콘텐츠" at bounding box center [251, 58] width 37 height 19
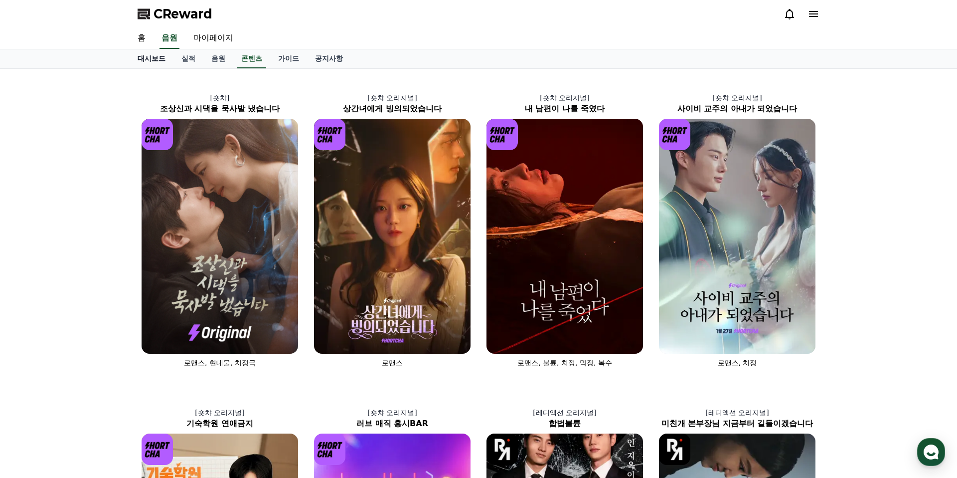
click at [158, 60] on link "대시보드" at bounding box center [152, 58] width 44 height 19
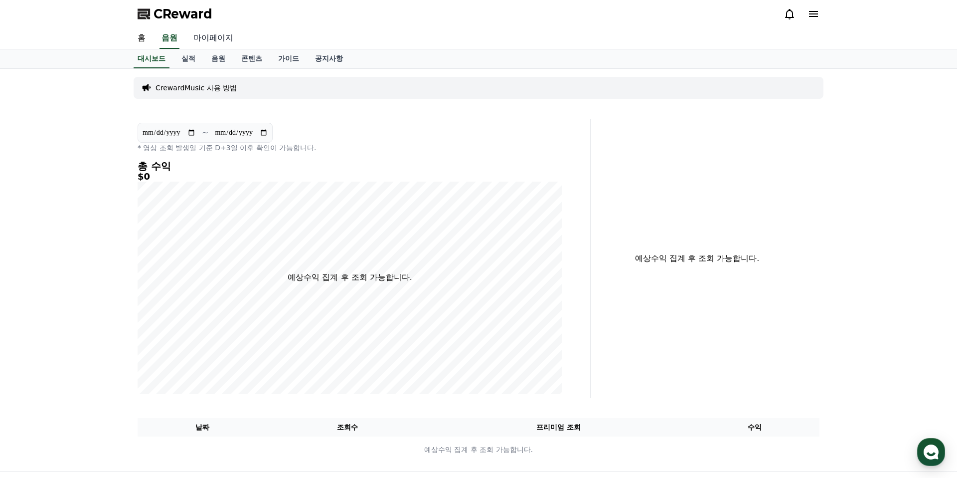
click at [211, 33] on link "마이페이지" at bounding box center [213, 38] width 56 height 21
select select "**********"
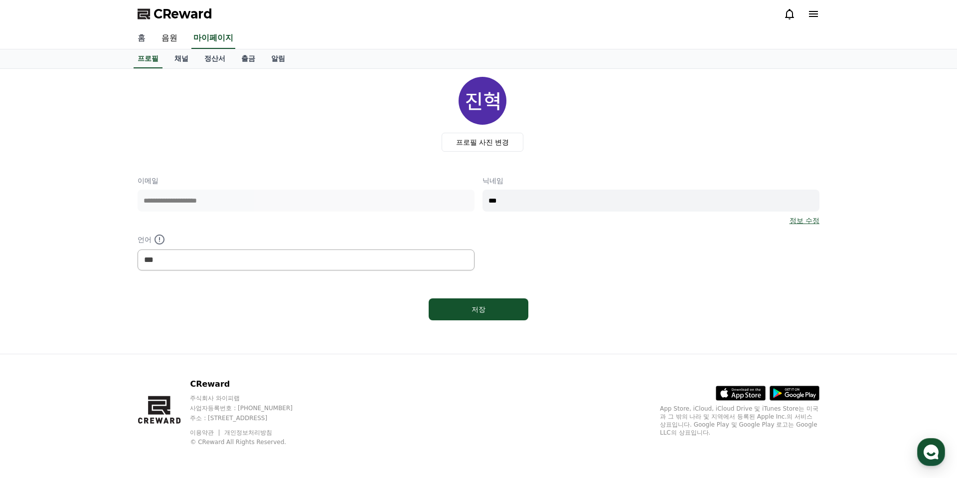
click at [144, 38] on link "홈" at bounding box center [142, 38] width 24 height 21
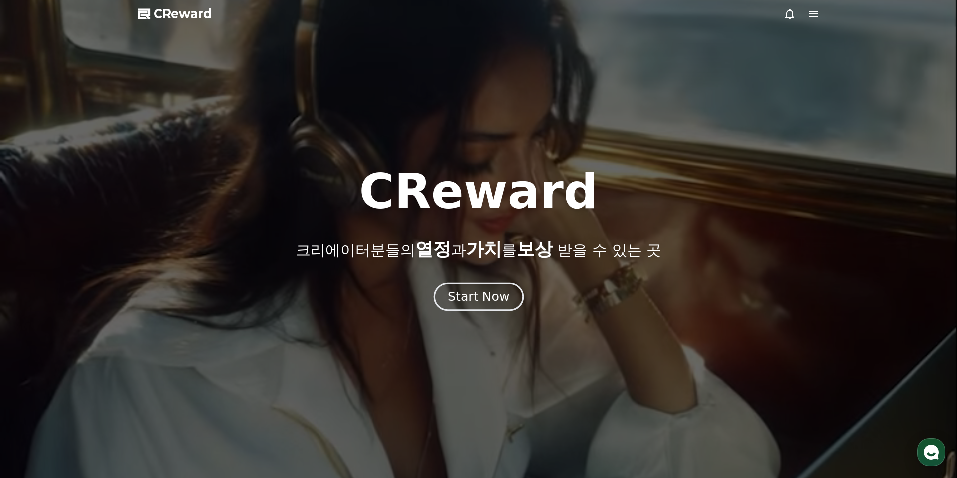
click at [468, 290] on div "Start Now" at bounding box center [479, 296] width 62 height 17
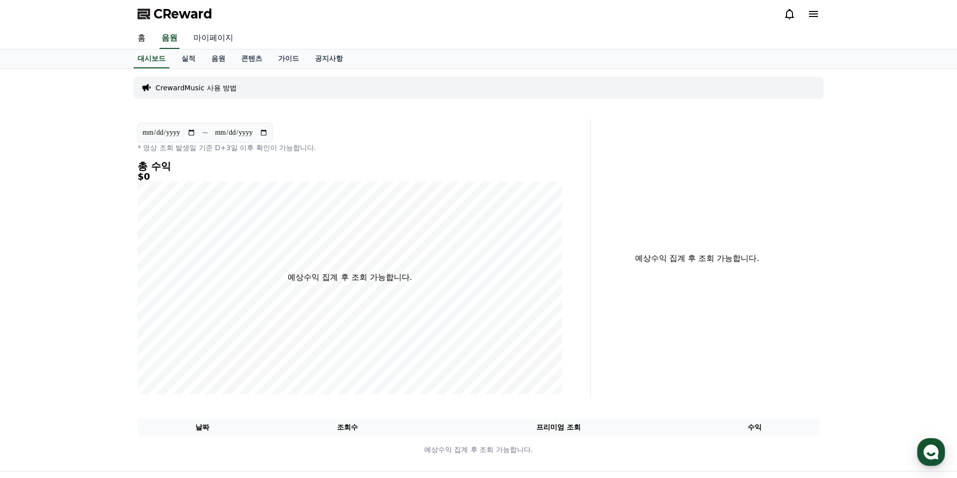
click at [216, 39] on link "마이페이지" at bounding box center [213, 38] width 56 height 21
select select "**********"
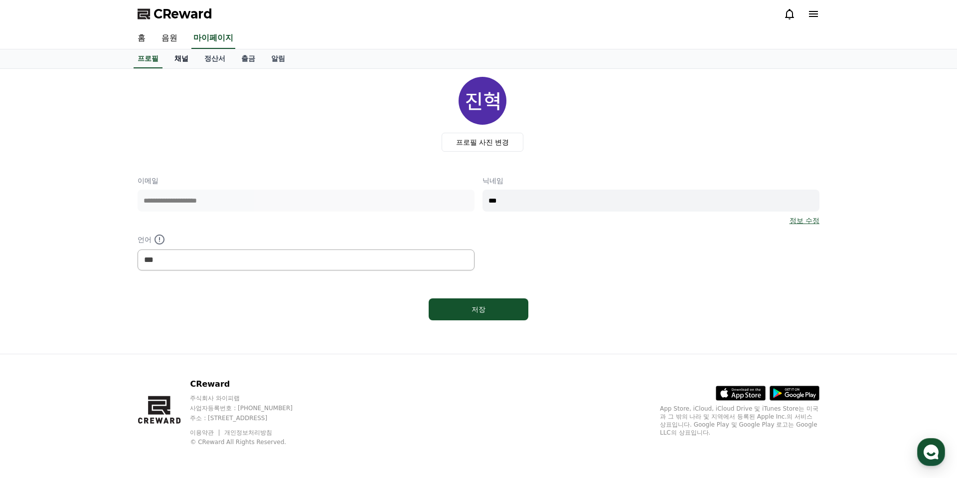
click at [185, 53] on link "채널" at bounding box center [182, 58] width 30 height 19
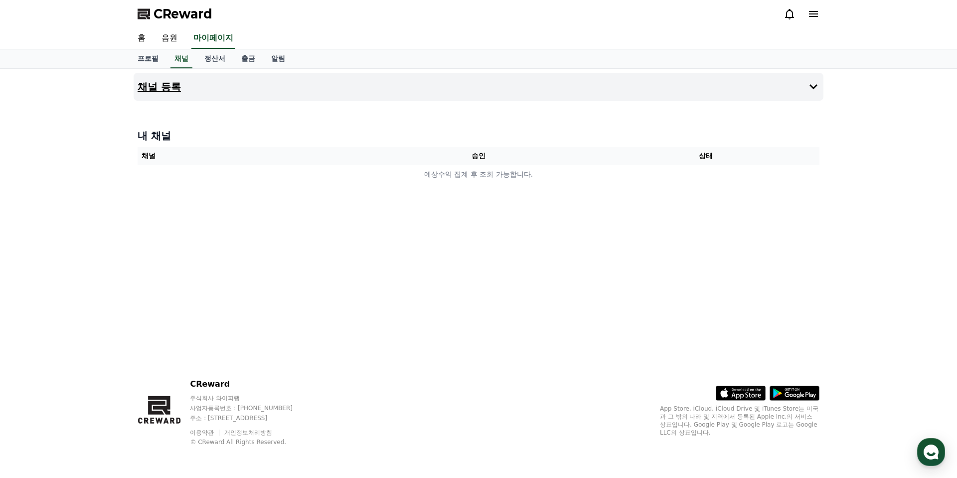
click at [267, 81] on button "채널 등록" at bounding box center [479, 87] width 690 height 28
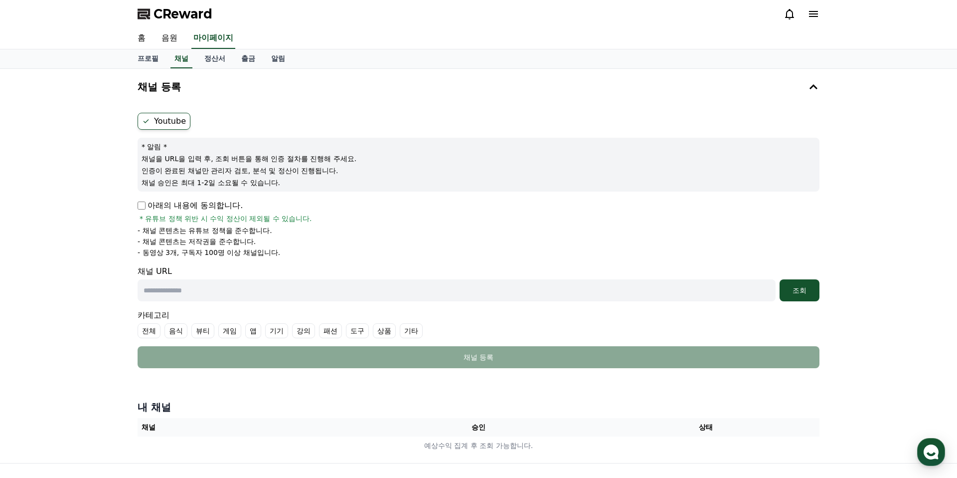
click at [165, 282] on input "text" at bounding box center [457, 290] width 638 height 22
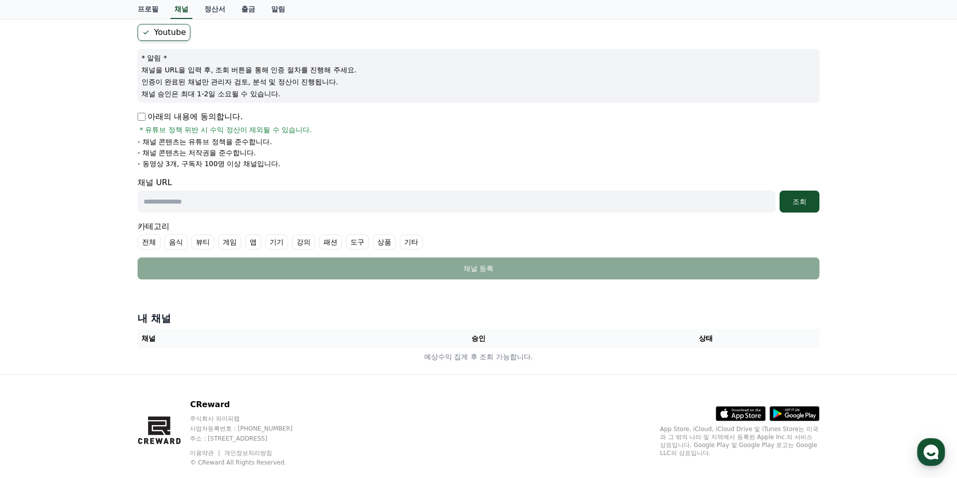
scroll to position [83, 0]
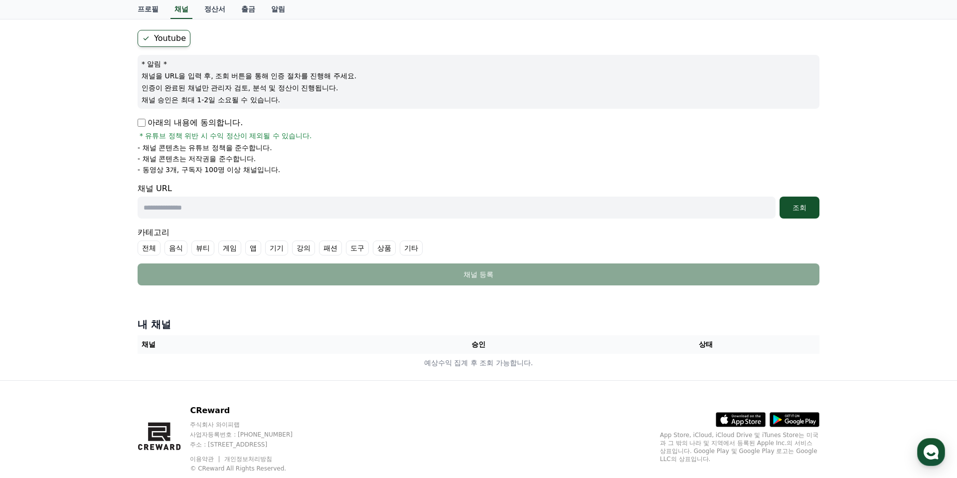
drag, startPoint x: 218, startPoint y: 78, endPoint x: 288, endPoint y: 105, distance: 75.1
click at [262, 91] on div "* 알림 * 채널을 URL을 입력 후, 조회 버튼을 통해 인증 절차를 진행해 주세요. 인증이 완료된 채널만 관리자 검토, 분석 및 정산이 진행…" at bounding box center [479, 82] width 682 height 54
click at [292, 104] on p "채널 승인은 최대 1-2일 소요될 수 있습니다." at bounding box center [479, 100] width 674 height 10
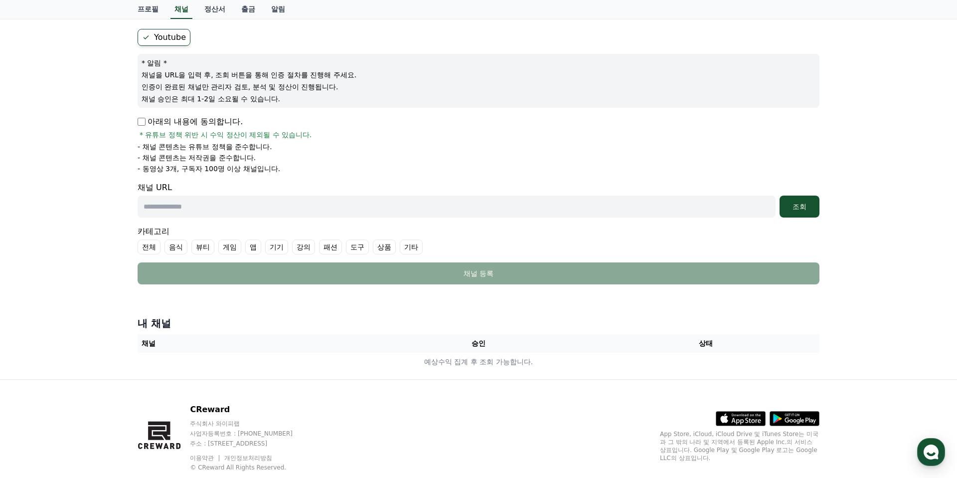
drag, startPoint x: 257, startPoint y: 206, endPoint x: 274, endPoint y: 208, distance: 16.6
click at [257, 206] on input "text" at bounding box center [457, 206] width 638 height 22
paste input "**********"
type input "**********"
click at [793, 210] on div "조회" at bounding box center [800, 206] width 32 height 10
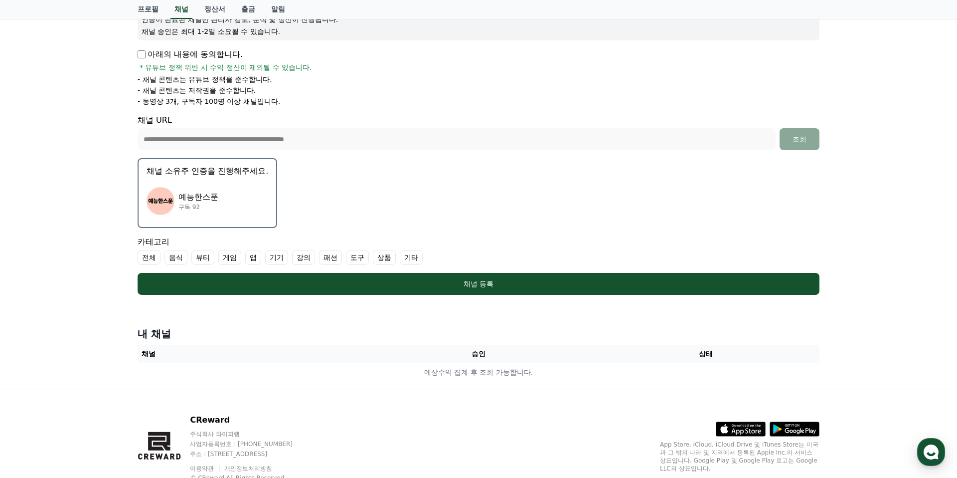
scroll to position [152, 0]
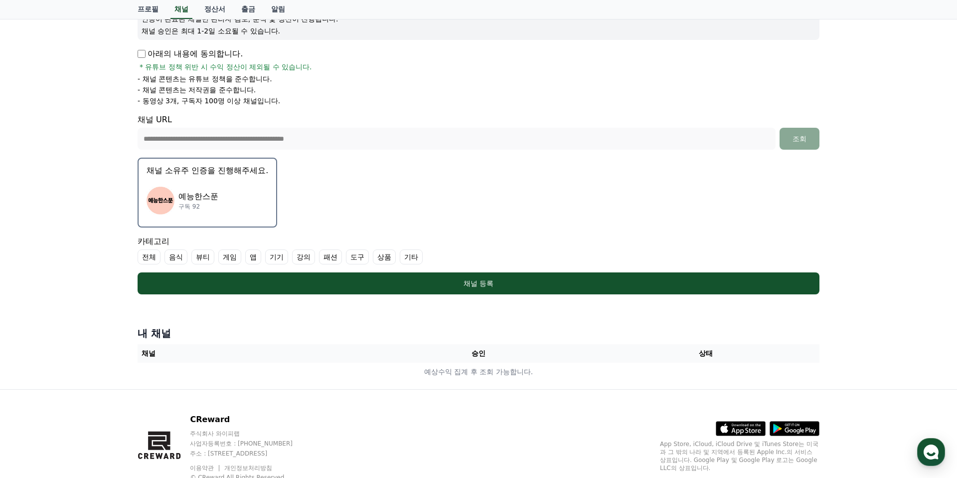
click at [400, 257] on label "기타" at bounding box center [411, 256] width 23 height 15
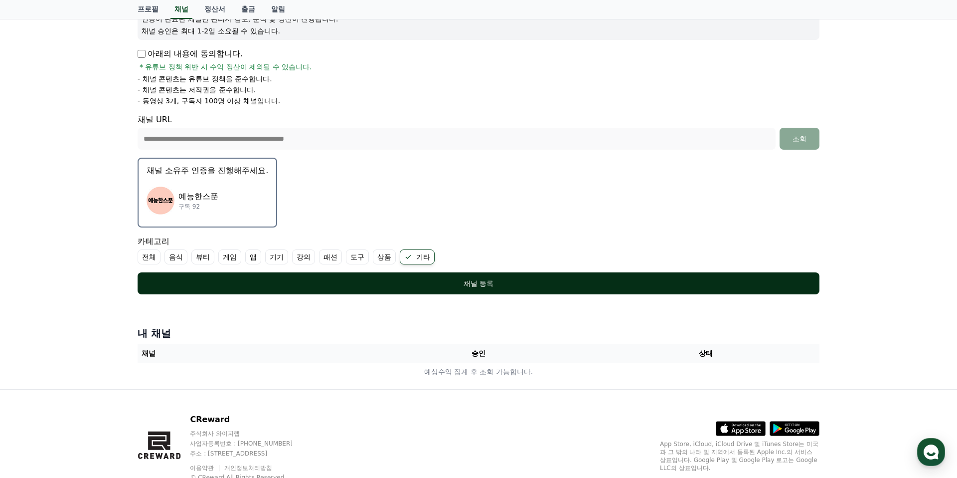
click at [314, 284] on div "채널 등록" at bounding box center [479, 283] width 642 height 10
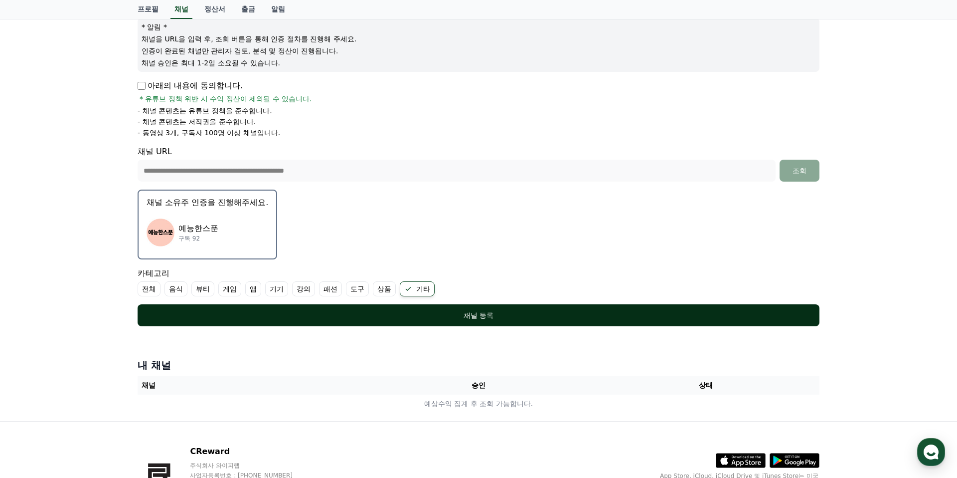
scroll to position [187, 0]
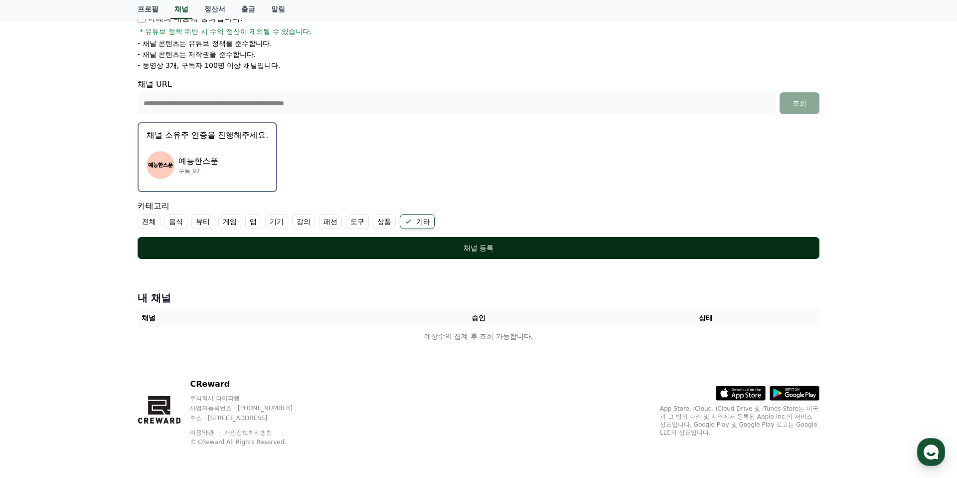
click at [376, 243] on div "채널 등록" at bounding box center [479, 248] width 642 height 10
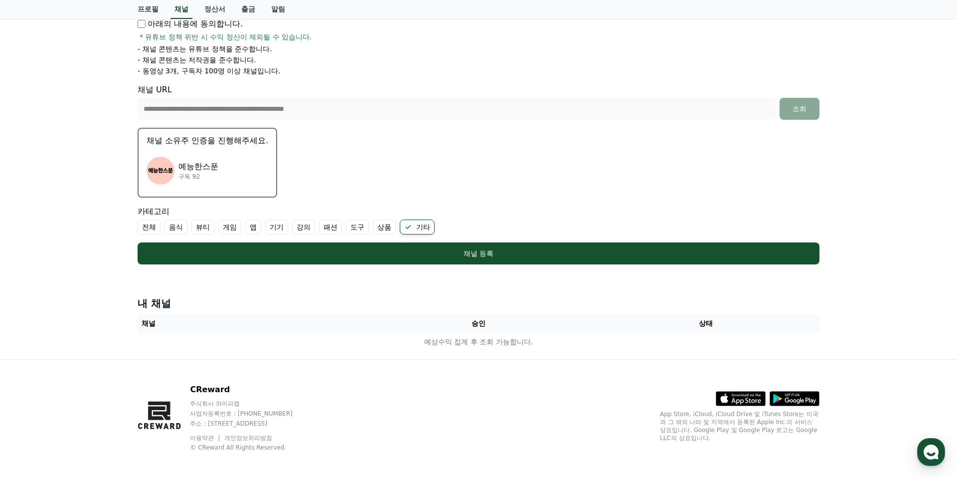
scroll to position [0, 0]
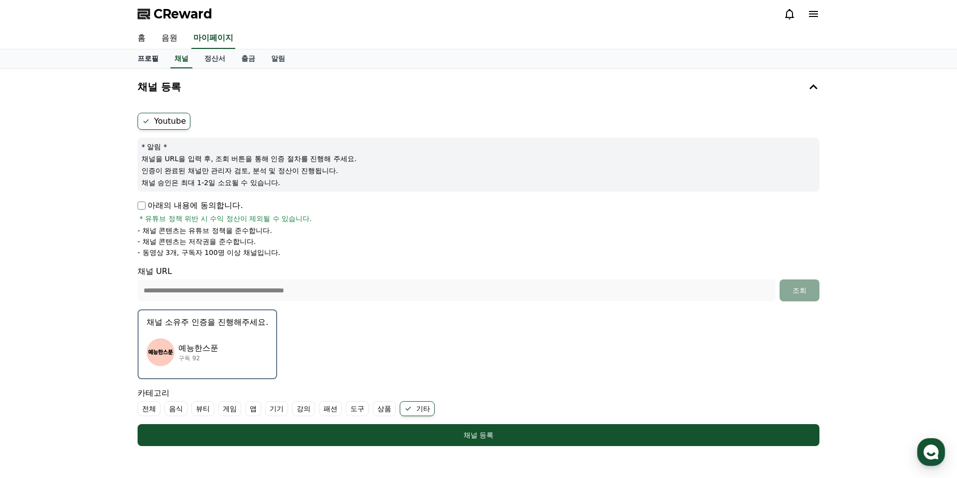
drag, startPoint x: 162, startPoint y: 60, endPoint x: 149, endPoint y: 59, distance: 13.5
click at [162, 60] on link "프로필" at bounding box center [148, 58] width 37 height 19
select select "**********"
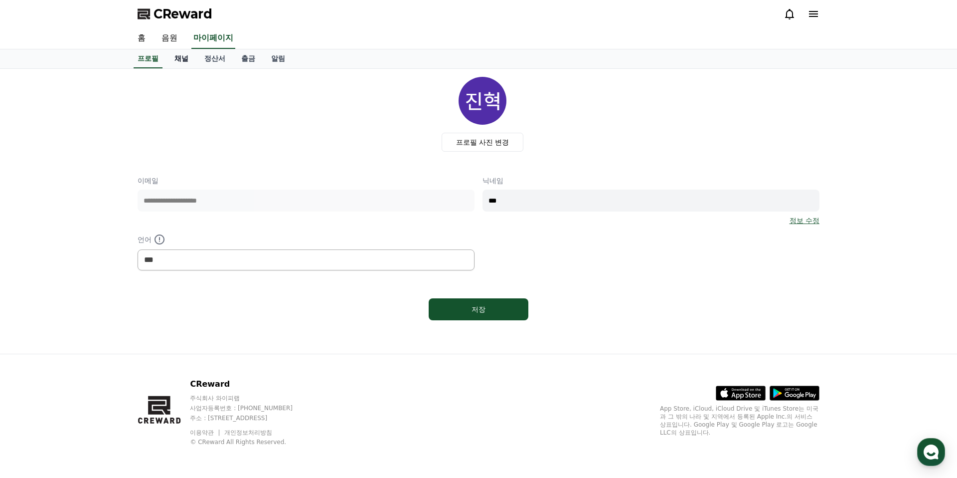
drag, startPoint x: 149, startPoint y: 59, endPoint x: 168, endPoint y: 59, distance: 19.0
click at [149, 59] on link "프로필" at bounding box center [148, 58] width 29 height 19
click at [185, 61] on link "채널" at bounding box center [182, 58] width 30 height 19
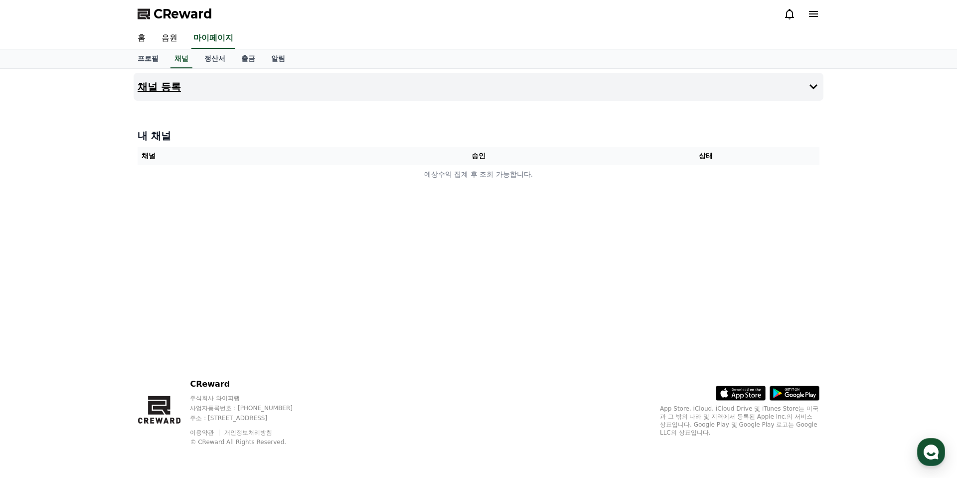
click at [473, 99] on button "채널 등록" at bounding box center [479, 87] width 690 height 28
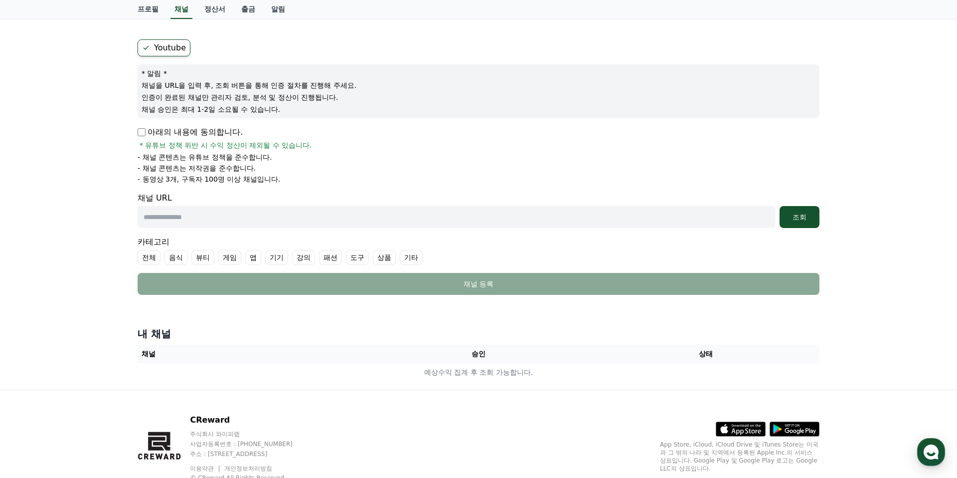
scroll to position [109, 0]
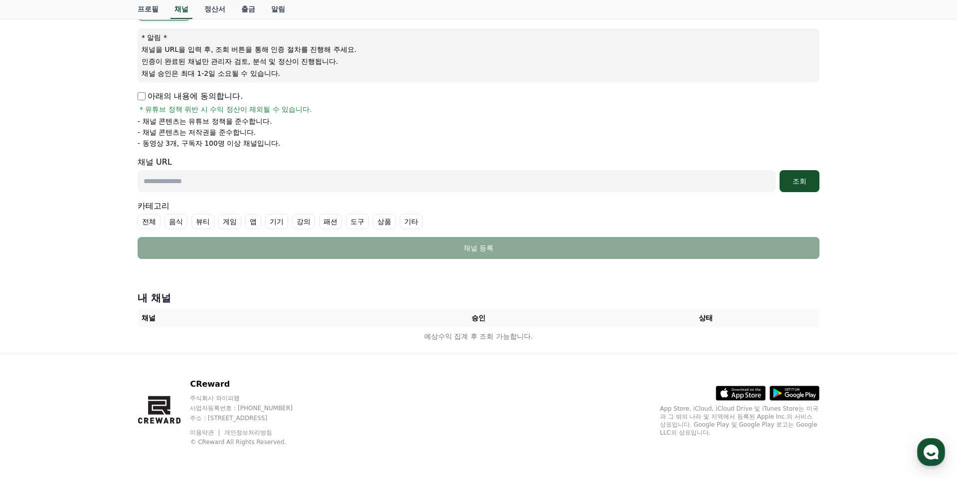
click at [171, 100] on p "아래의 내용에 동의합니다." at bounding box center [190, 96] width 105 height 12
click at [488, 179] on input "text" at bounding box center [457, 181] width 638 height 22
paste input "**********"
type input "**********"
click at [806, 183] on div "조회" at bounding box center [800, 181] width 32 height 10
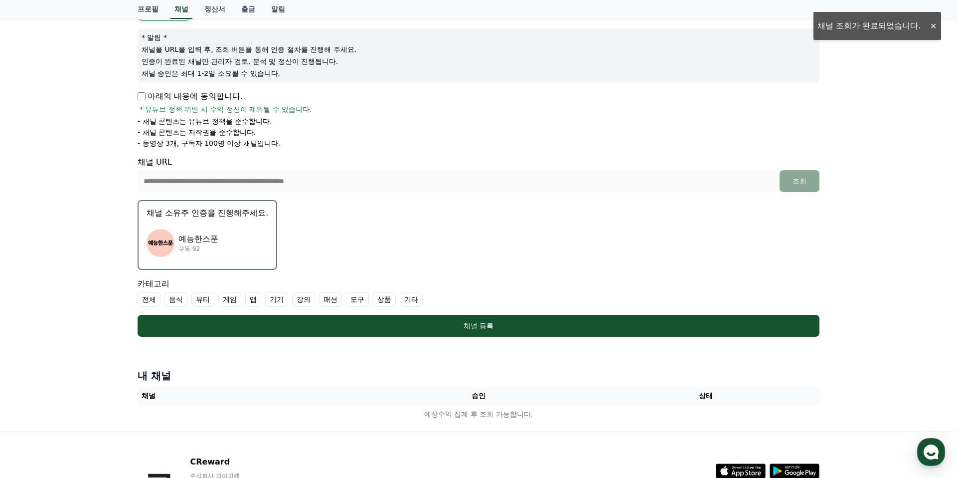
click at [400, 300] on label "기타" at bounding box center [411, 299] width 23 height 15
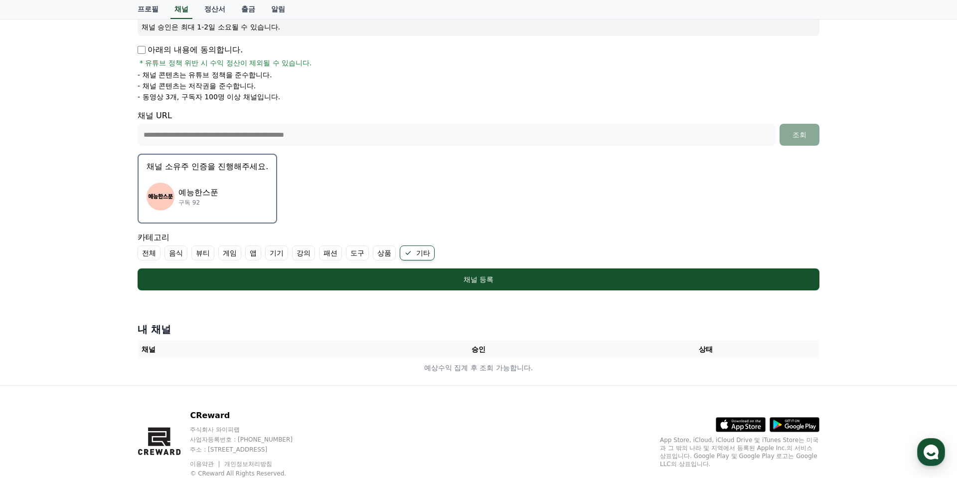
scroll to position [162, 0]
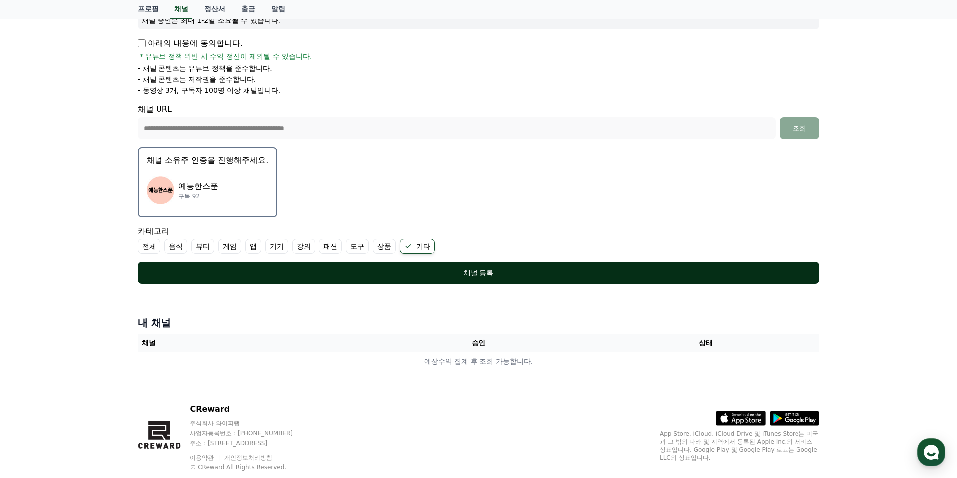
drag, startPoint x: 458, startPoint y: 277, endPoint x: 452, endPoint y: 308, distance: 31.5
click at [457, 277] on div "채널 등록" at bounding box center [479, 273] width 642 height 10
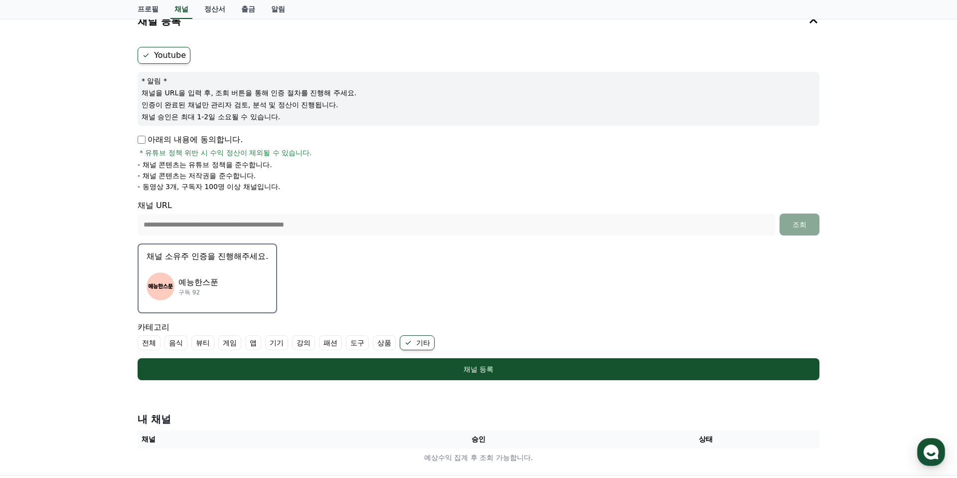
scroll to position [0, 0]
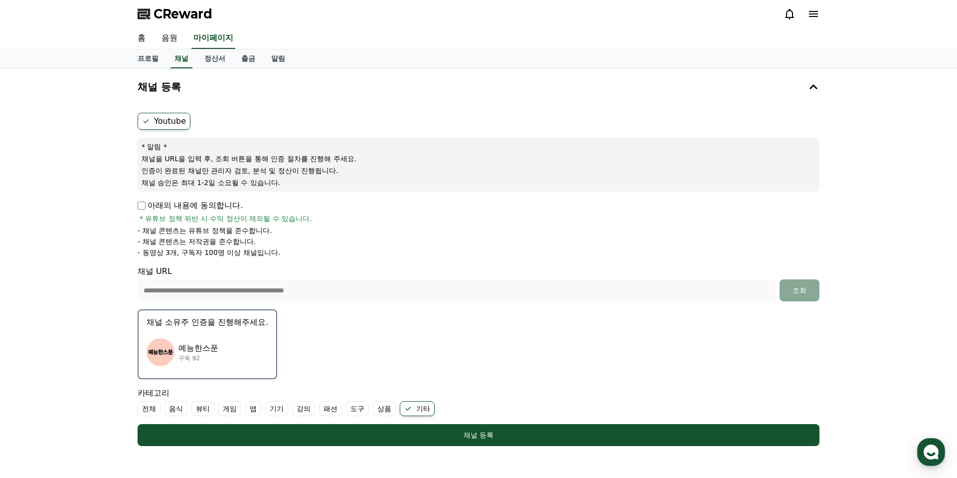
click at [140, 229] on p "- 채널 콘텐츠는 유튜브 정책을 준수합니다." at bounding box center [205, 230] width 135 height 10
click at [160, 114] on label "Youtube" at bounding box center [164, 121] width 53 height 17
click at [150, 60] on link "프로필" at bounding box center [148, 58] width 37 height 19
select select "**********"
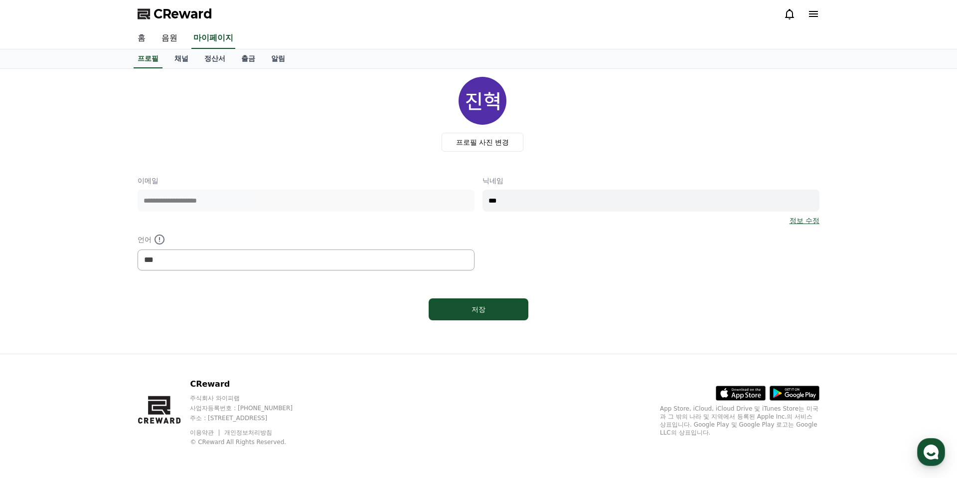
click at [141, 31] on link "홈" at bounding box center [142, 38] width 24 height 21
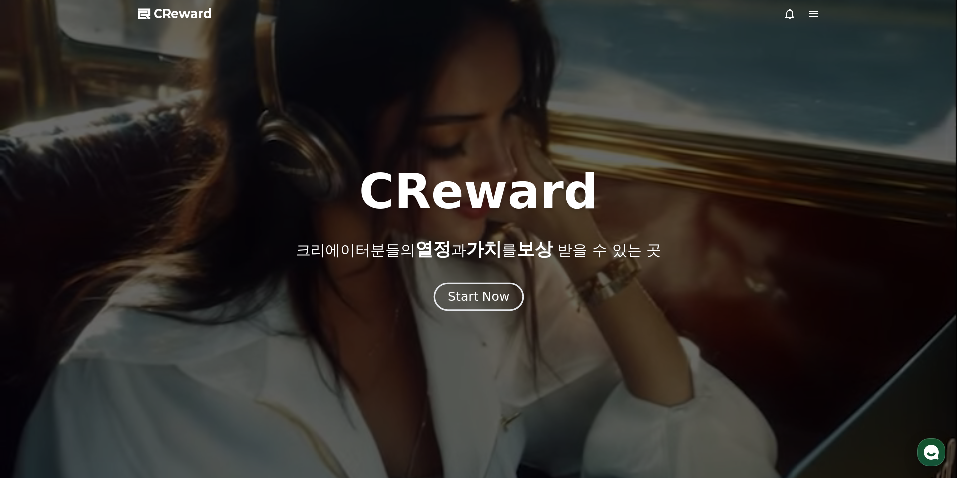
click at [489, 293] on div "Start Now" at bounding box center [479, 296] width 62 height 17
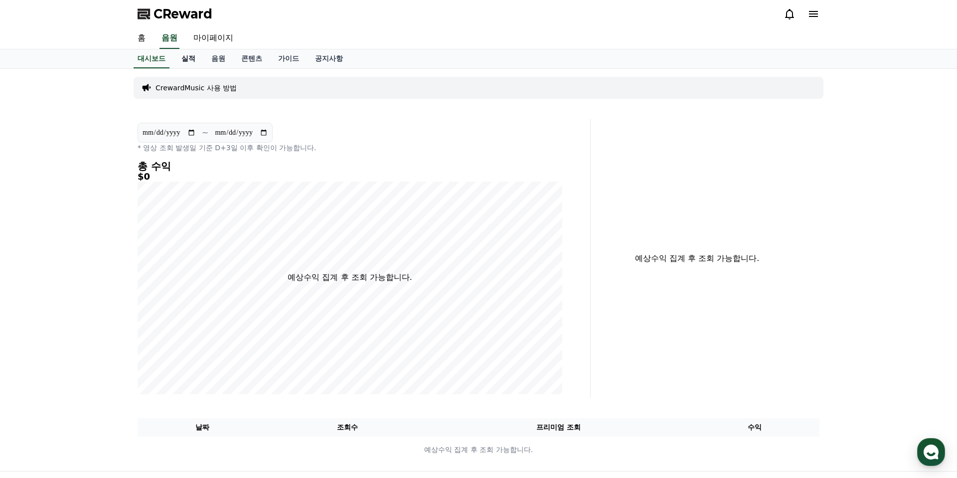
click at [178, 56] on link "실적" at bounding box center [188, 58] width 30 height 19
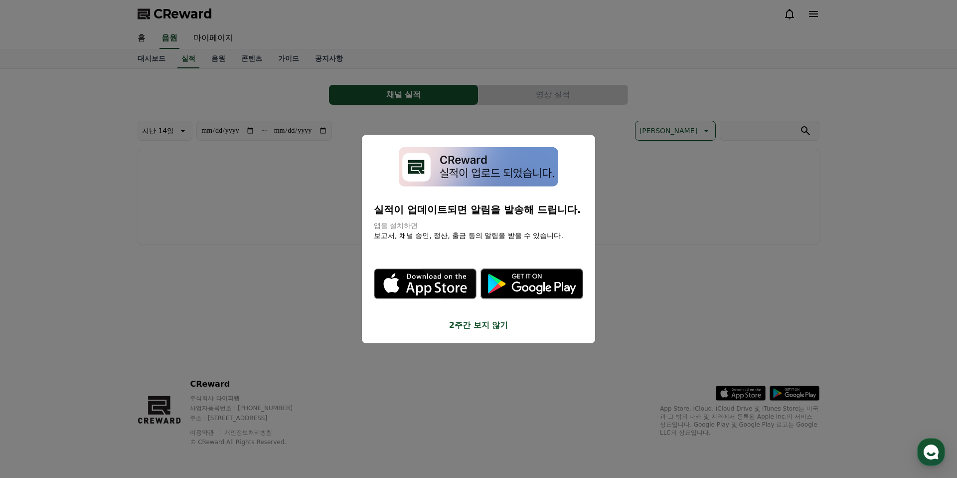
click at [209, 59] on button "close modal" at bounding box center [478, 239] width 957 height 478
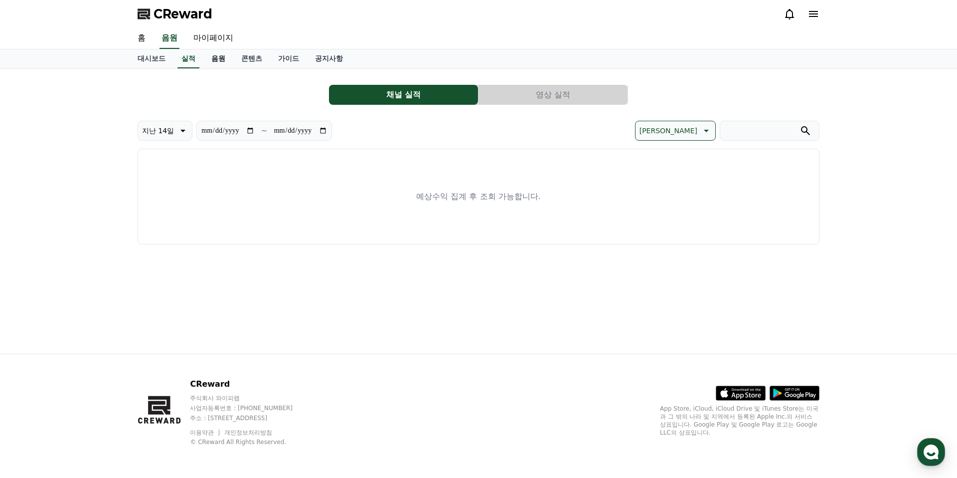
click at [218, 59] on link "음원" at bounding box center [218, 58] width 30 height 19
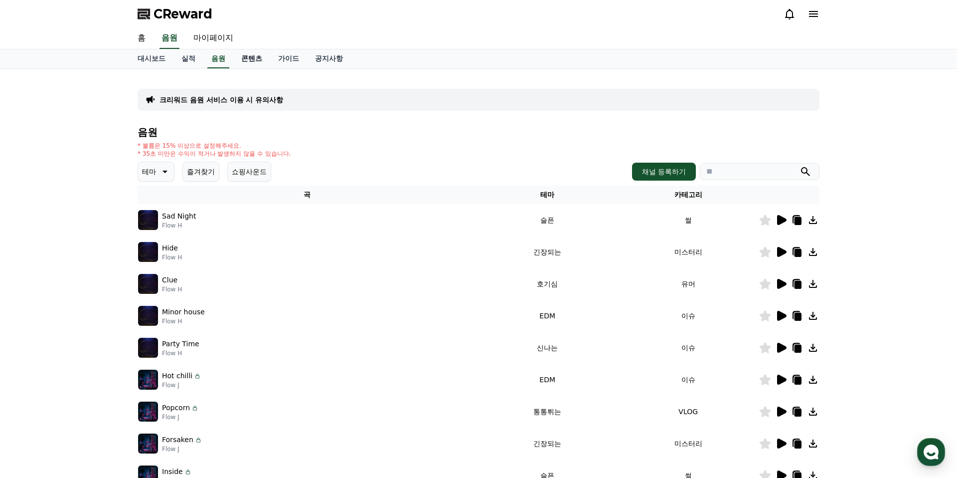
click at [242, 58] on link "콘텐츠" at bounding box center [251, 58] width 37 height 19
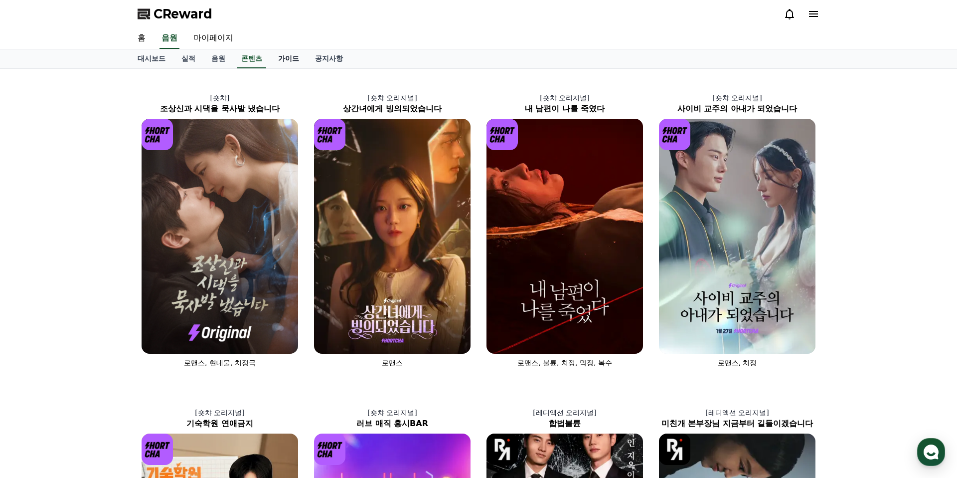
click at [274, 57] on link "가이드" at bounding box center [288, 58] width 37 height 19
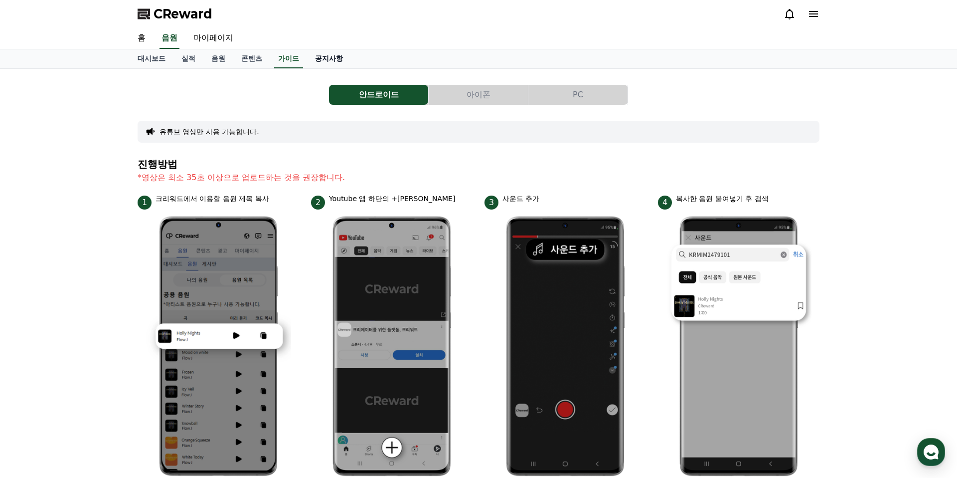
drag, startPoint x: 311, startPoint y: 58, endPoint x: 320, endPoint y: 58, distance: 8.5
click at [236, 55] on link "콘텐츠" at bounding box center [251, 58] width 37 height 19
click at [214, 63] on link "음원" at bounding box center [218, 58] width 30 height 19
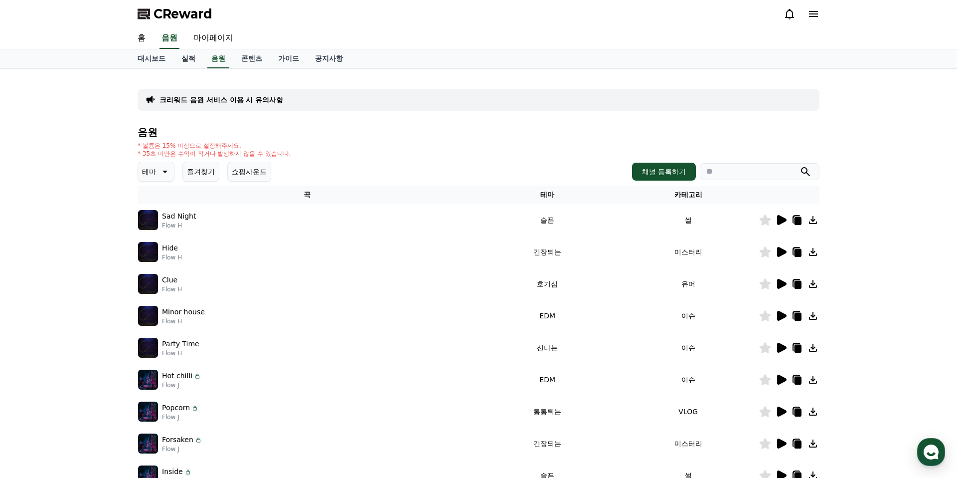
click at [179, 61] on link "실적" at bounding box center [188, 58] width 30 height 19
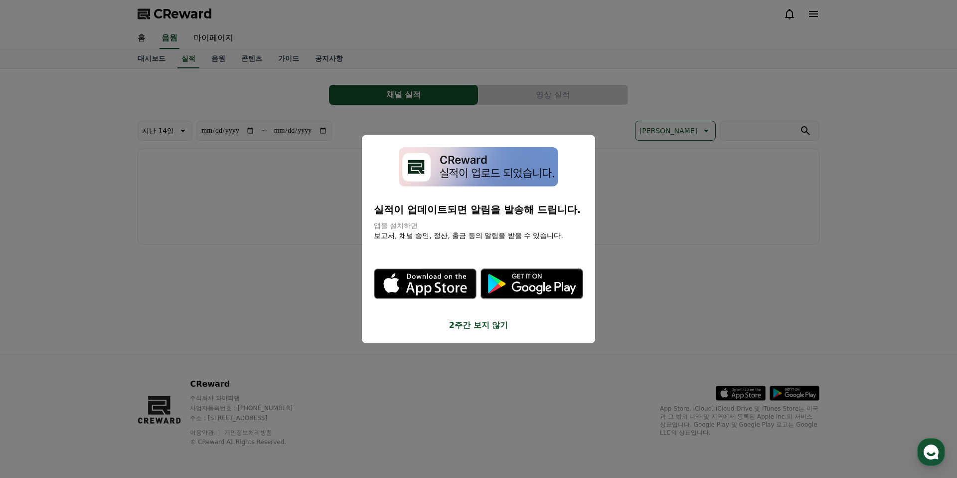
click at [152, 62] on button "close modal" at bounding box center [478, 239] width 957 height 478
click at [152, 61] on link "대시보드" at bounding box center [152, 58] width 44 height 19
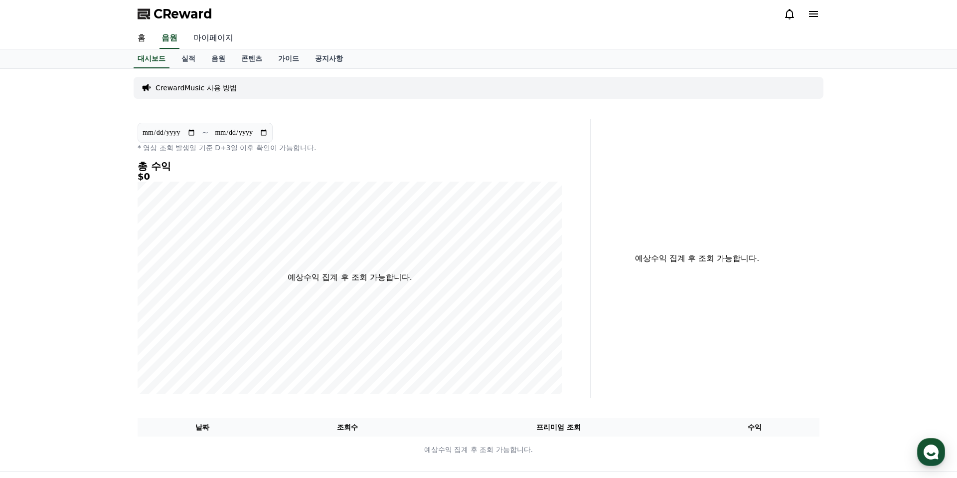
click at [219, 38] on link "마이페이지" at bounding box center [213, 38] width 56 height 21
select select "**********"
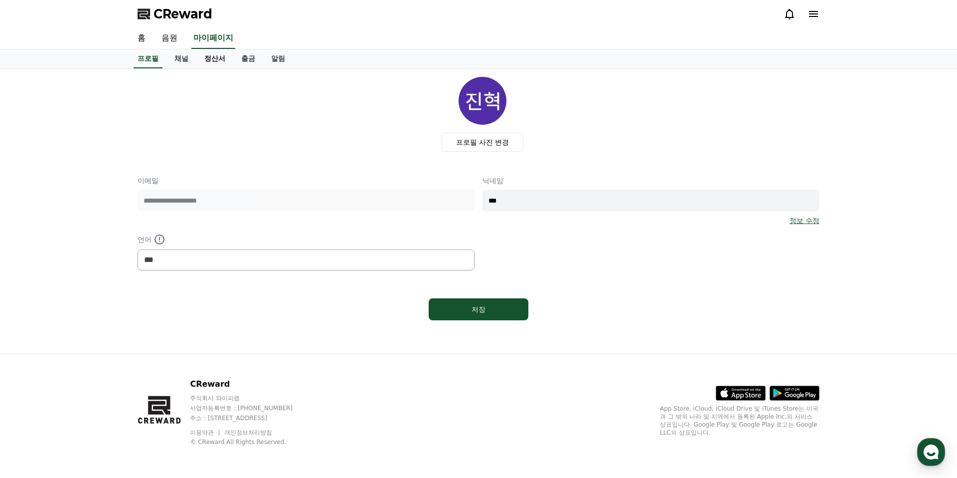
click at [220, 52] on link "정산서" at bounding box center [214, 58] width 37 height 19
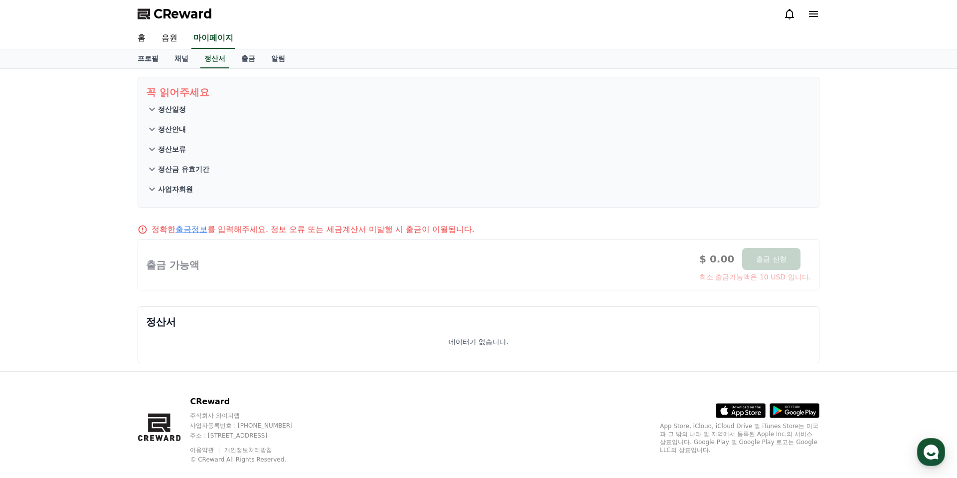
click at [196, 261] on div at bounding box center [478, 265] width 681 height 50
drag, startPoint x: 195, startPoint y: 264, endPoint x: 189, endPoint y: 266, distance: 6.2
click at [191, 265] on div at bounding box center [478, 265] width 681 height 50
drag, startPoint x: 189, startPoint y: 266, endPoint x: 197, endPoint y: 246, distance: 21.5
click at [190, 264] on div at bounding box center [478, 265] width 681 height 50
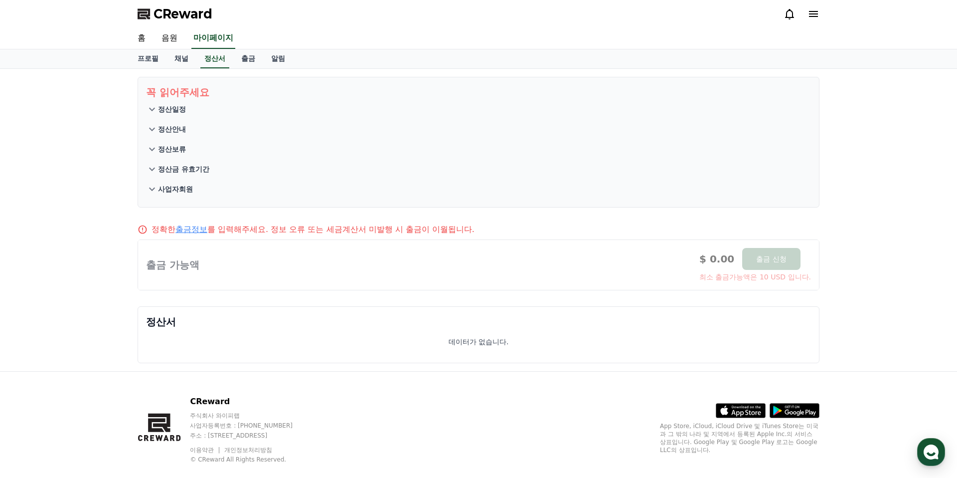
click at [197, 229] on link "출금정보" at bounding box center [191, 228] width 32 height 9
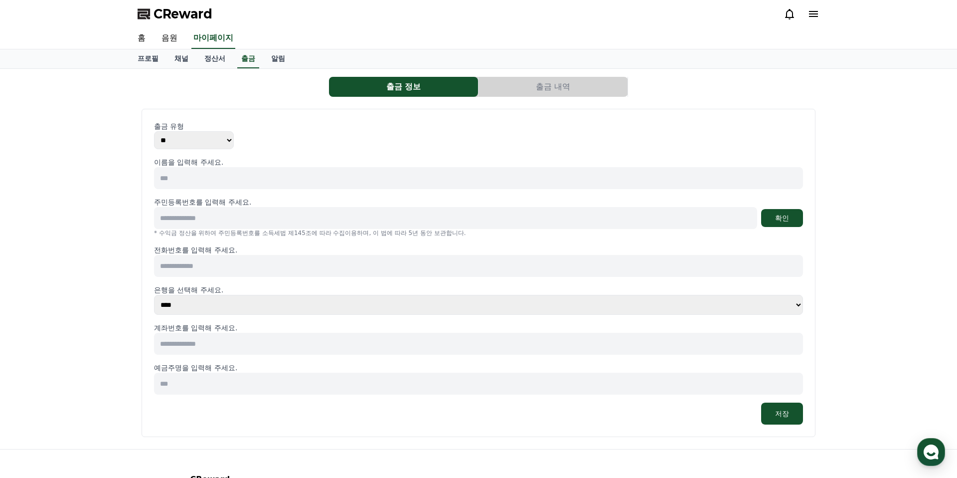
click at [249, 176] on input at bounding box center [478, 178] width 649 height 22
click at [233, 228] on input at bounding box center [455, 218] width 603 height 22
click at [236, 185] on input at bounding box center [478, 178] width 649 height 22
type input "***"
type input "*"
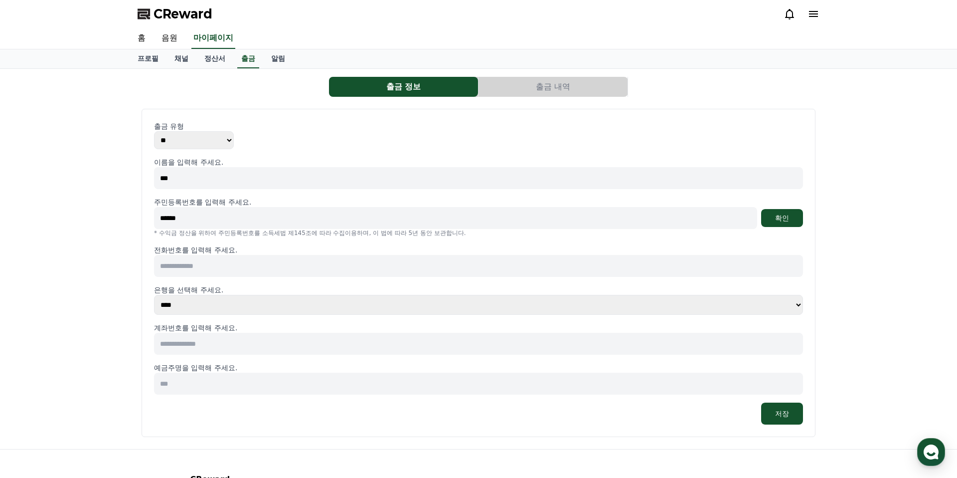
type input "******"
click at [227, 213] on input "******" at bounding box center [455, 218] width 603 height 22
type input "**********"
click at [788, 215] on button "확인" at bounding box center [782, 218] width 42 height 18
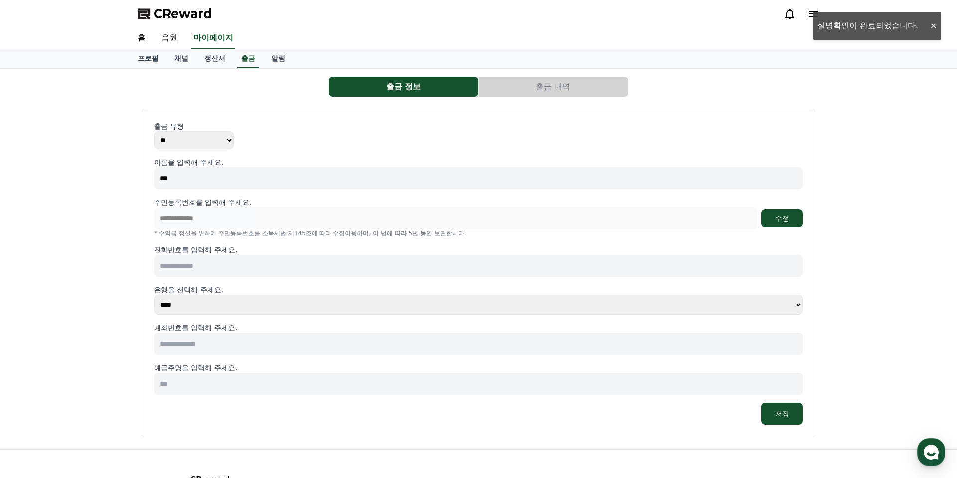
click at [210, 261] on input at bounding box center [478, 266] width 649 height 22
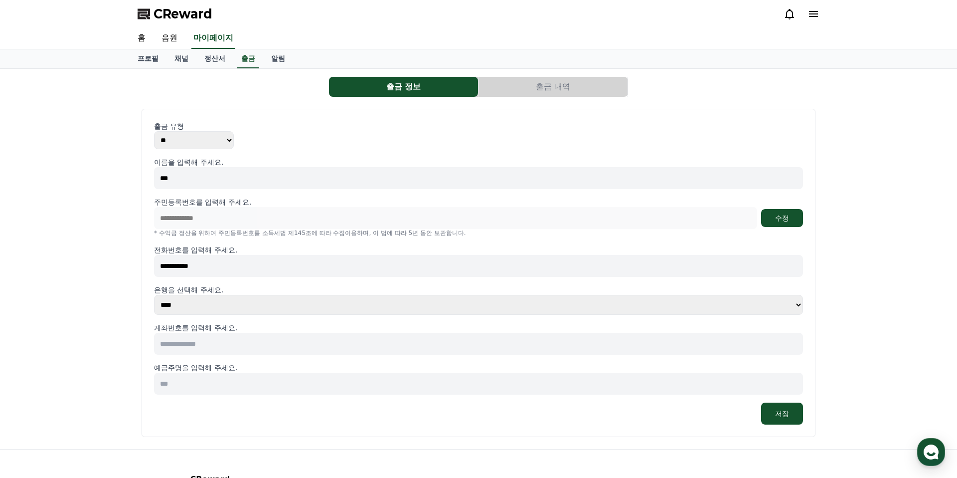
type input "**********"
click at [241, 305] on select "**** **** **** **** **** **** **** ** ** ** ** **** *** **** **** *****" at bounding box center [478, 305] width 649 height 20
select select "**********"
click at [154, 295] on select "**** **** **** **** **** **** **** ** ** ** ** **** *** **** **** *****" at bounding box center [478, 305] width 649 height 20
click at [238, 338] on input at bounding box center [478, 344] width 649 height 22
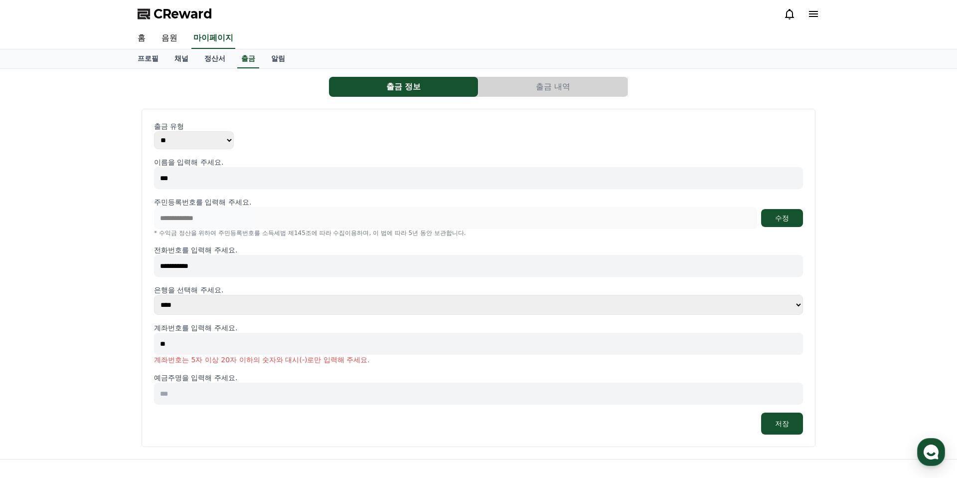
type input "*"
type input "**********"
click at [221, 381] on input at bounding box center [478, 383] width 649 height 22
type input "*"
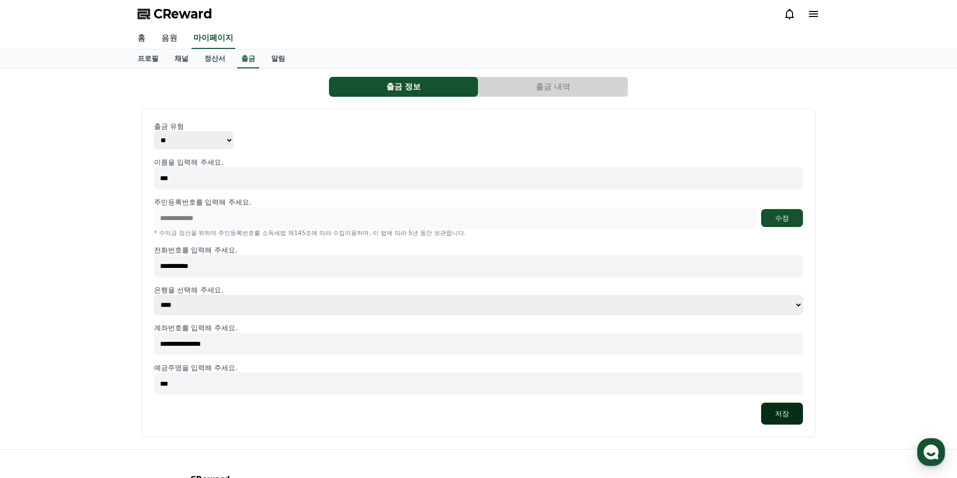
type input "***"
click at [782, 412] on button "저장" at bounding box center [782, 413] width 42 height 22
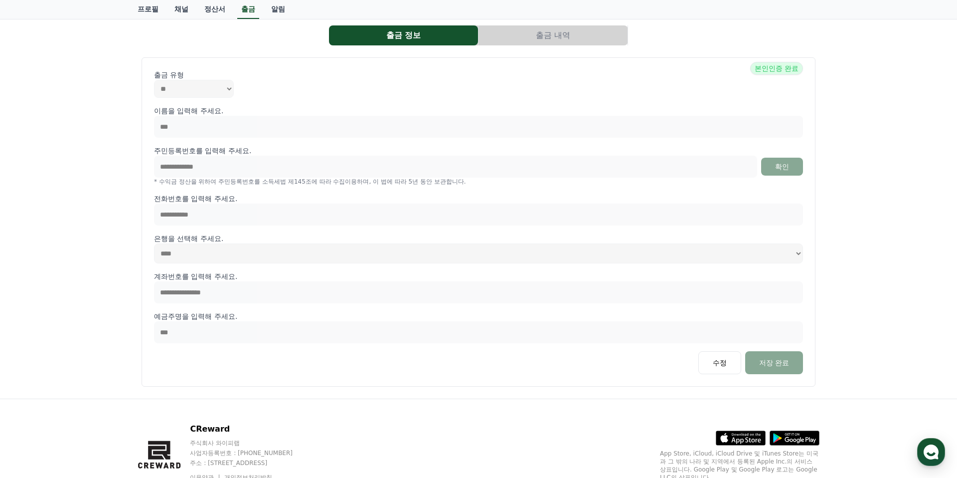
scroll to position [5, 0]
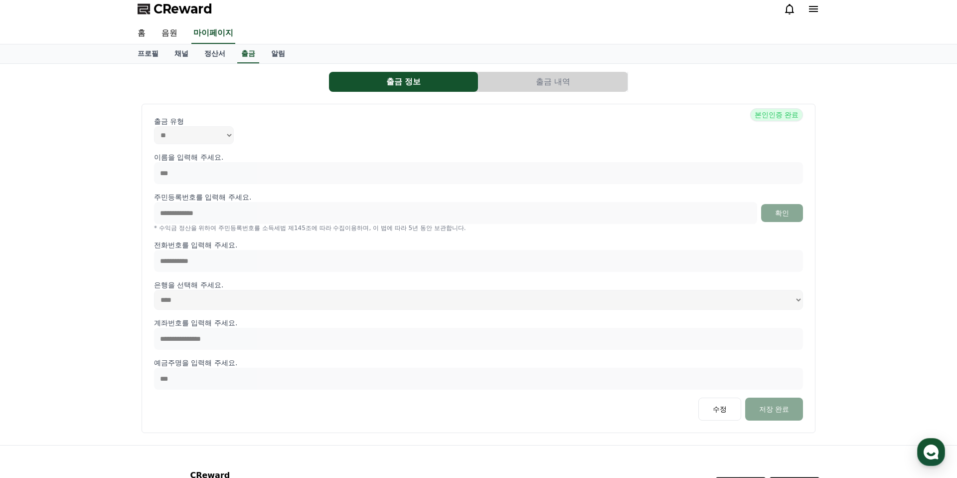
click at [544, 89] on button "출금 내역" at bounding box center [553, 82] width 149 height 20
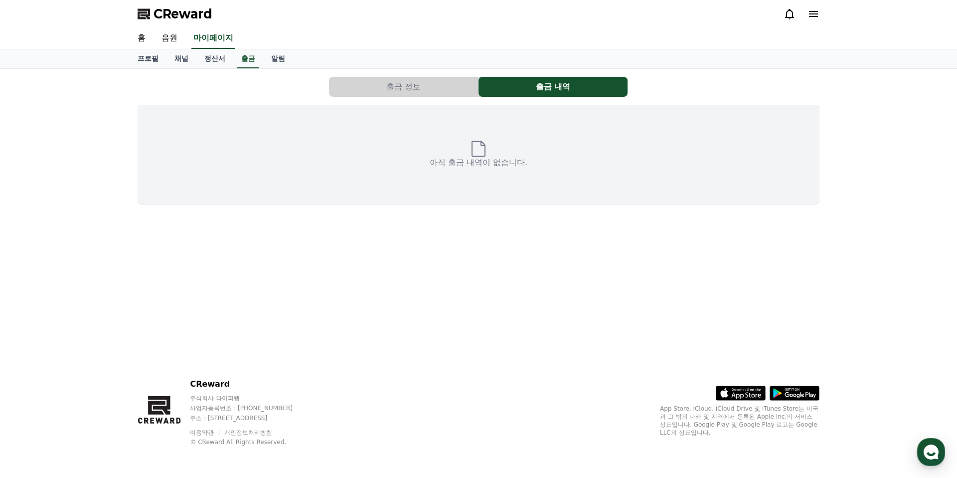
click at [434, 89] on button "출금 정보" at bounding box center [403, 87] width 149 height 20
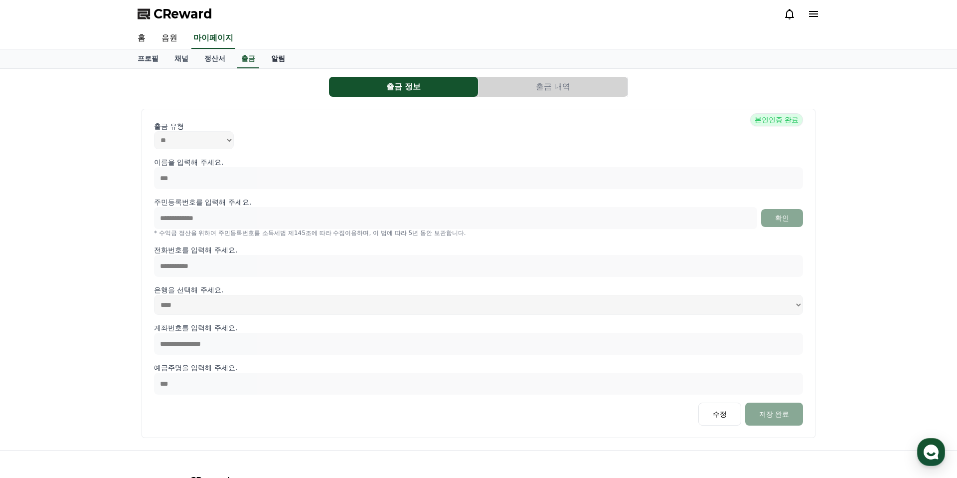
click at [263, 63] on link "알림" at bounding box center [278, 58] width 30 height 19
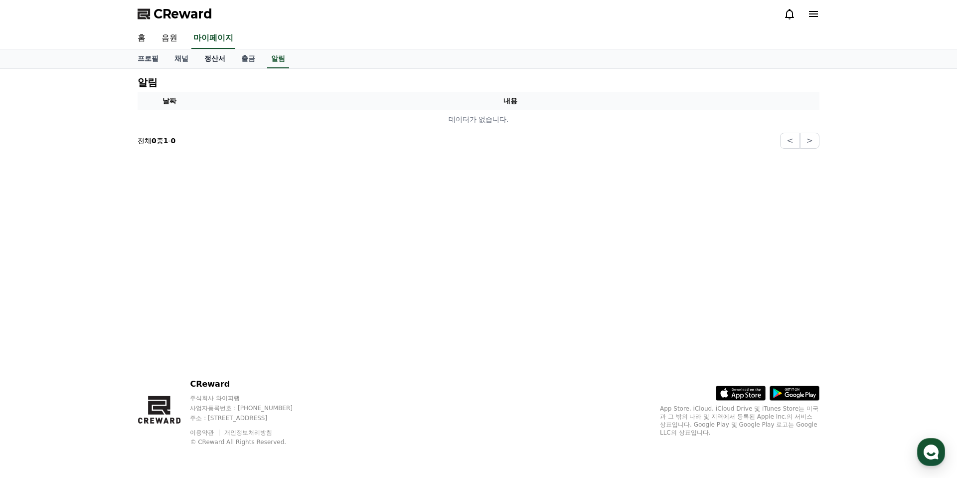
click at [212, 59] on link "정산서" at bounding box center [214, 58] width 37 height 19
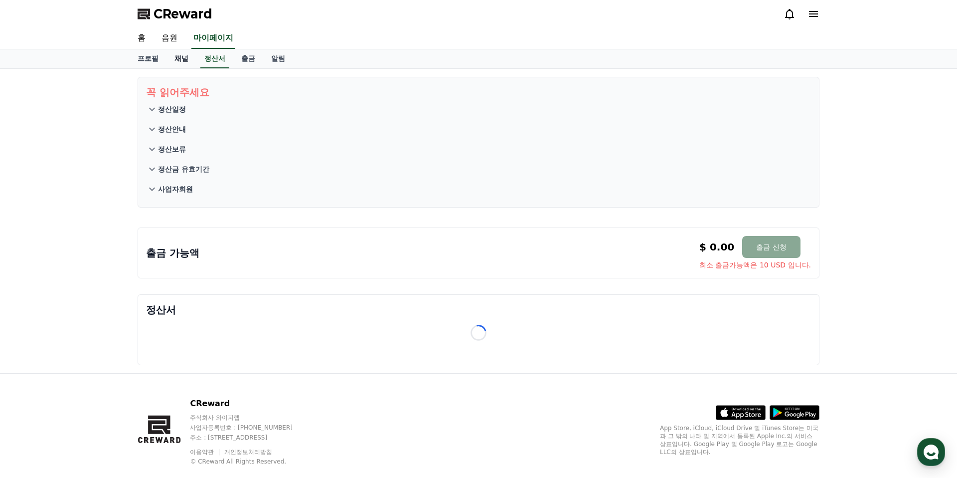
click at [182, 57] on link "채널" at bounding box center [182, 58] width 30 height 19
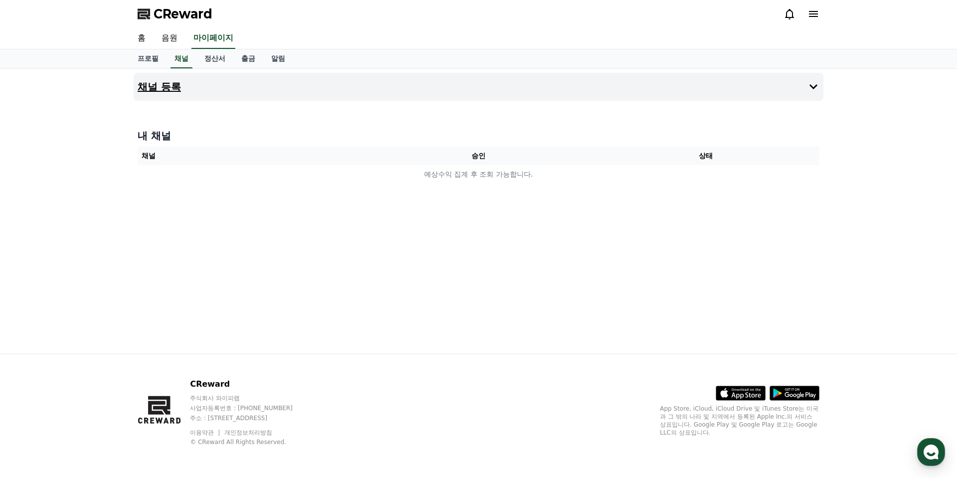
click at [203, 90] on button "채널 등록" at bounding box center [479, 87] width 690 height 28
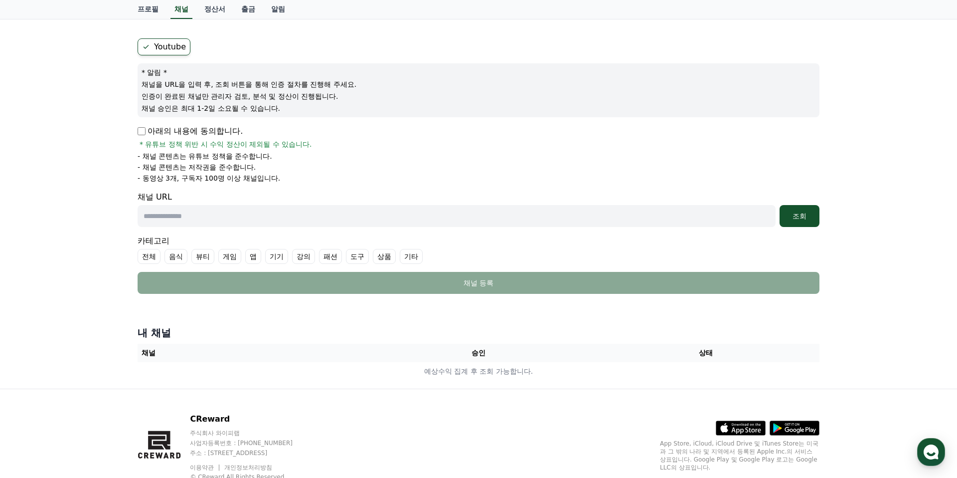
scroll to position [109, 0]
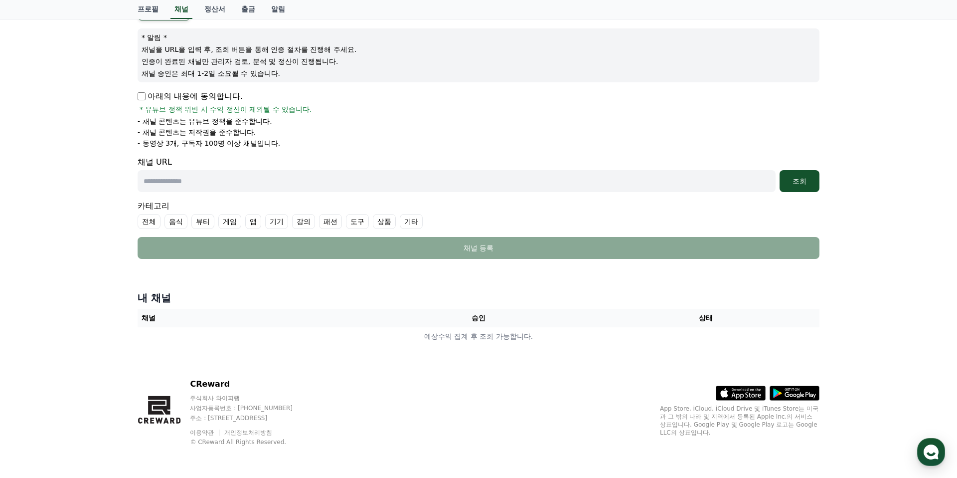
drag, startPoint x: 160, startPoint y: 50, endPoint x: 255, endPoint y: 57, distance: 95.5
click at [255, 57] on div "* 알림 * 채널을 URL을 입력 후, 조회 버튼을 통해 인증 절차를 진행해 주세요. 인증이 완료된 채널만 관리자 검토, 분석 및 정산이 진행…" at bounding box center [479, 55] width 682 height 54
click at [330, 58] on p "인증이 완료된 채널만 관리자 검토, 분석 및 정산이 진행됩니다." at bounding box center [479, 61] width 674 height 10
click at [252, 182] on input "text" at bounding box center [457, 181] width 638 height 22
paste input "**********"
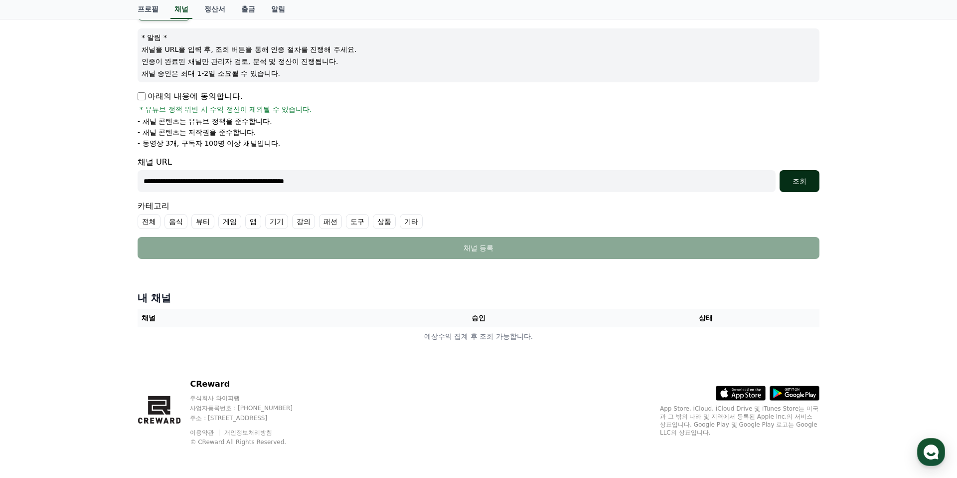
type input "**********"
click at [794, 180] on div "조회" at bounding box center [800, 181] width 32 height 10
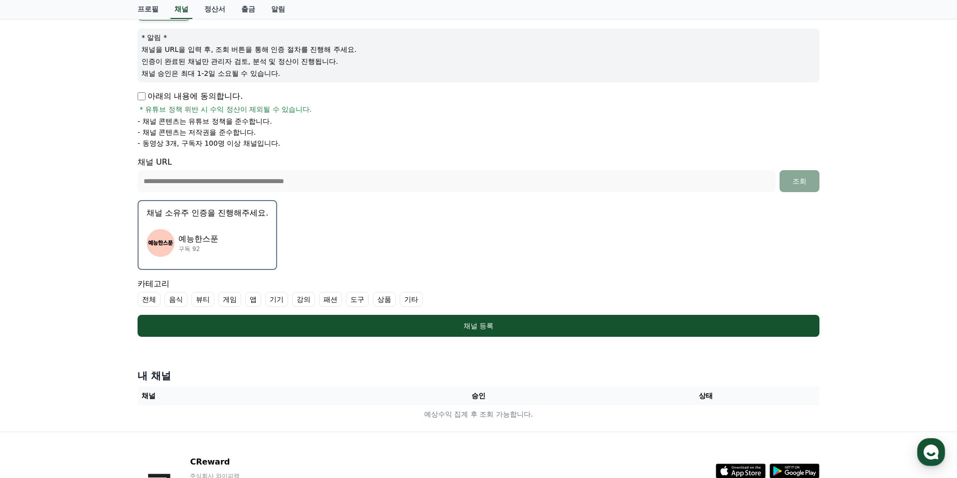
scroll to position [106, 0]
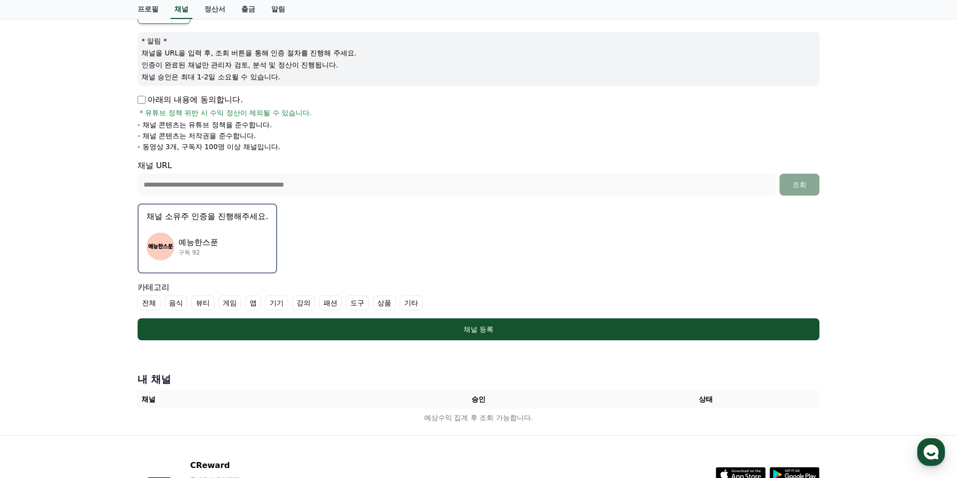
click at [400, 304] on label "기타" at bounding box center [411, 302] width 23 height 15
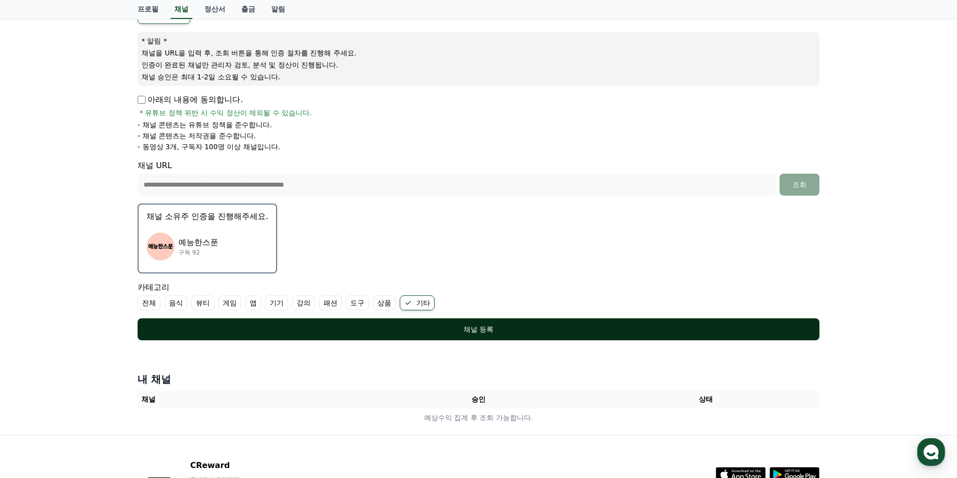
click at [397, 325] on div "채널 등록" at bounding box center [479, 329] width 642 height 10
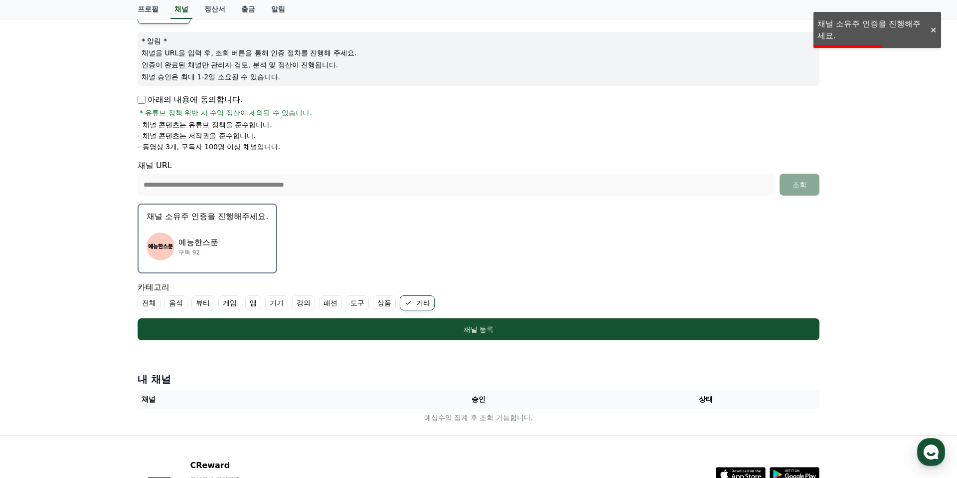
click at [874, 16] on div "프로필 채널 정산서 출금 알림" at bounding box center [478, 9] width 957 height 19
click at [860, 27] on div "**********" at bounding box center [478, 199] width 957 height 472
click at [219, 214] on p "채널 소유주 인증을 진행해주세요." at bounding box center [208, 216] width 122 height 12
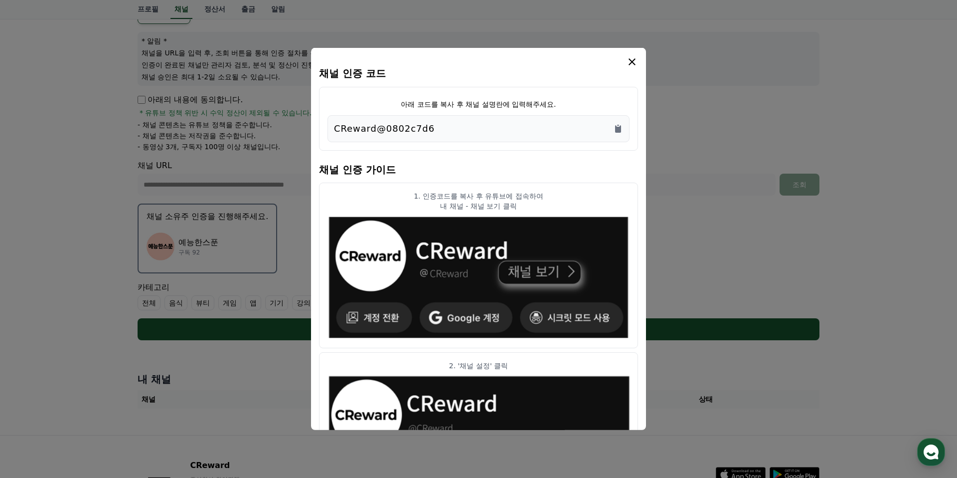
click at [515, 130] on div "CReward@0802c7d6" at bounding box center [478, 129] width 289 height 14
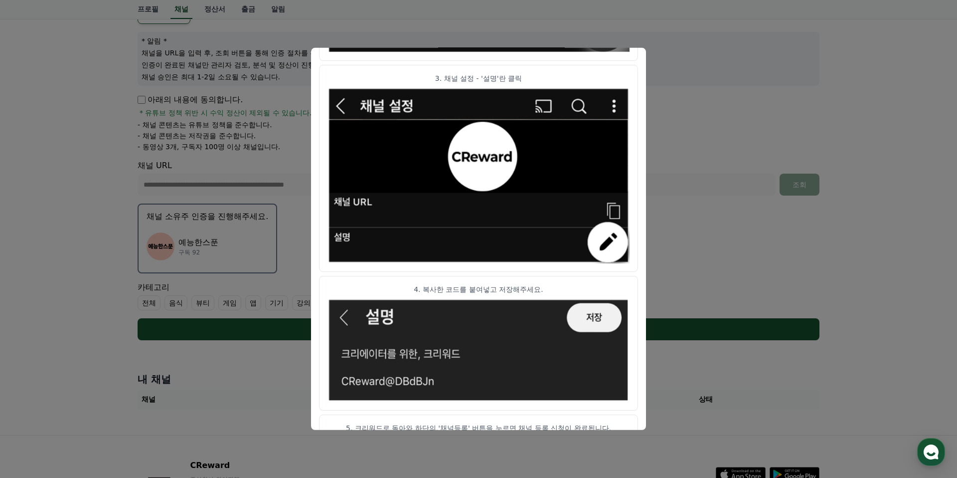
scroll to position [0, 0]
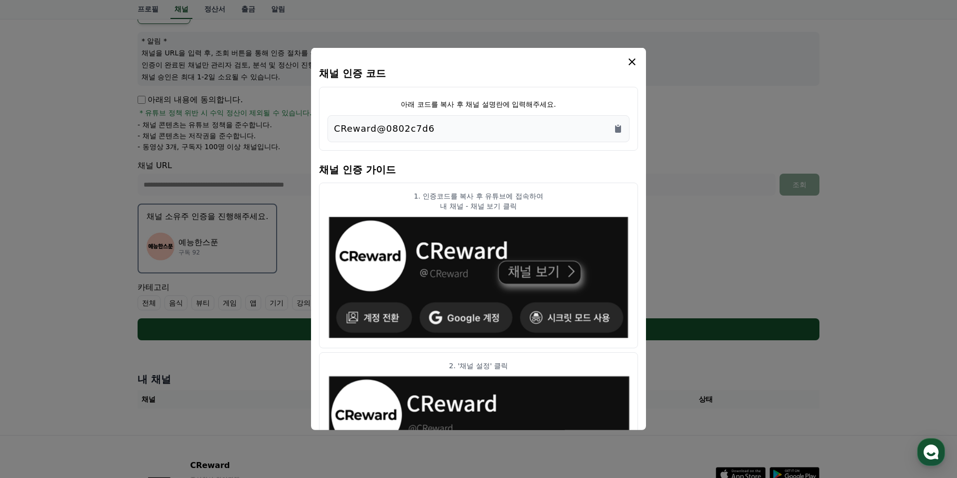
drag, startPoint x: 333, startPoint y: 129, endPoint x: 476, endPoint y: 129, distance: 143.1
click at [476, 129] on div "CReward@0802c7d6" at bounding box center [479, 128] width 302 height 27
click at [632, 70] on h4 "채널 인증 코드" at bounding box center [478, 73] width 319 height 11
click at [623, 62] on div "modal" at bounding box center [478, 62] width 319 height 12
click at [632, 62] on icon "modal" at bounding box center [632, 61] width 7 height 7
